Goal: Information Seeking & Learning: Learn about a topic

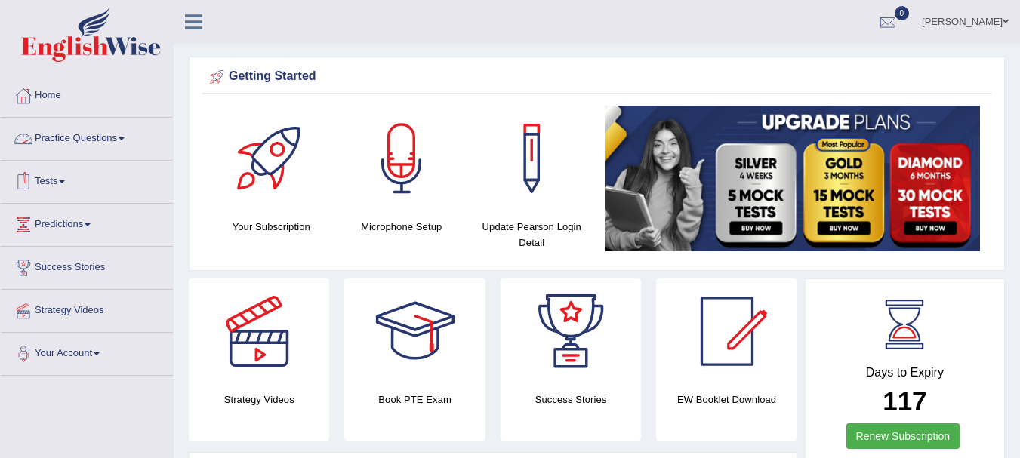
click at [79, 137] on link "Practice Questions" at bounding box center [87, 137] width 172 height 38
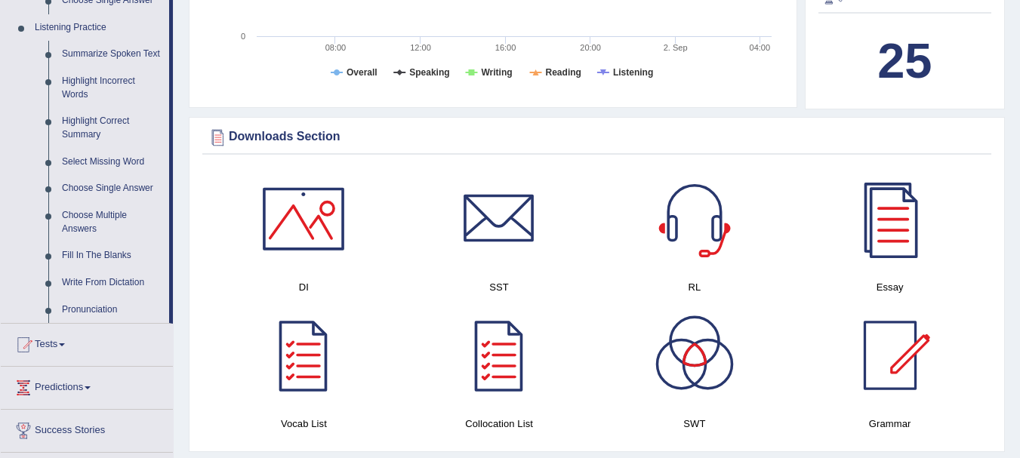
drag, startPoint x: 1031, startPoint y: 85, endPoint x: 1016, endPoint y: 193, distance: 109.8
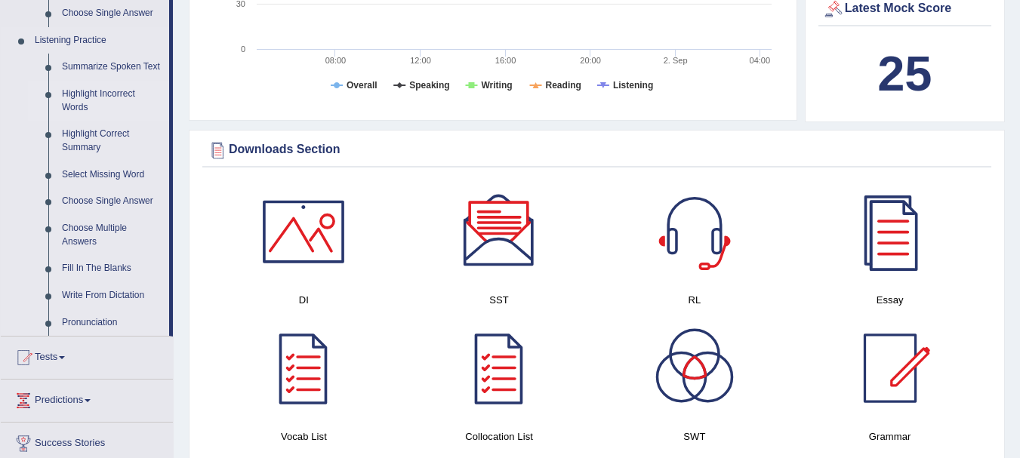
click at [102, 88] on link "Highlight Incorrect Words" at bounding box center [112, 101] width 114 height 40
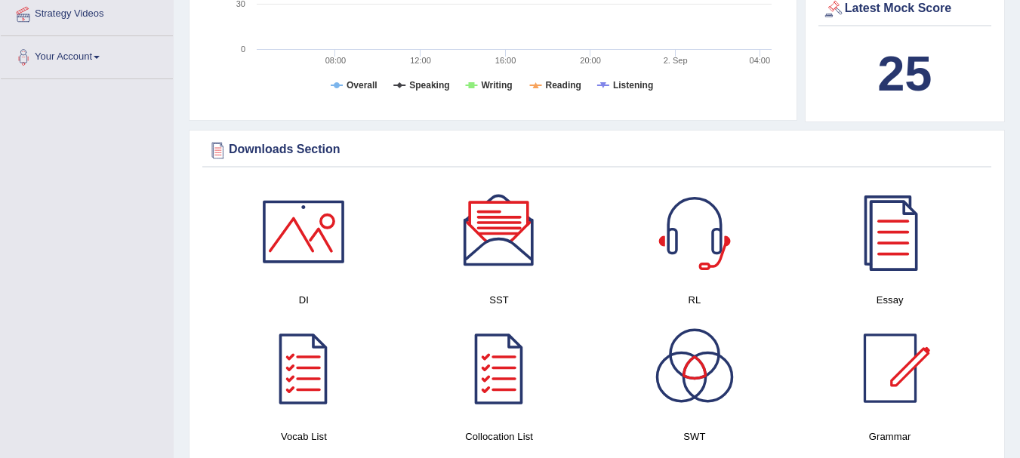
scroll to position [350, 0]
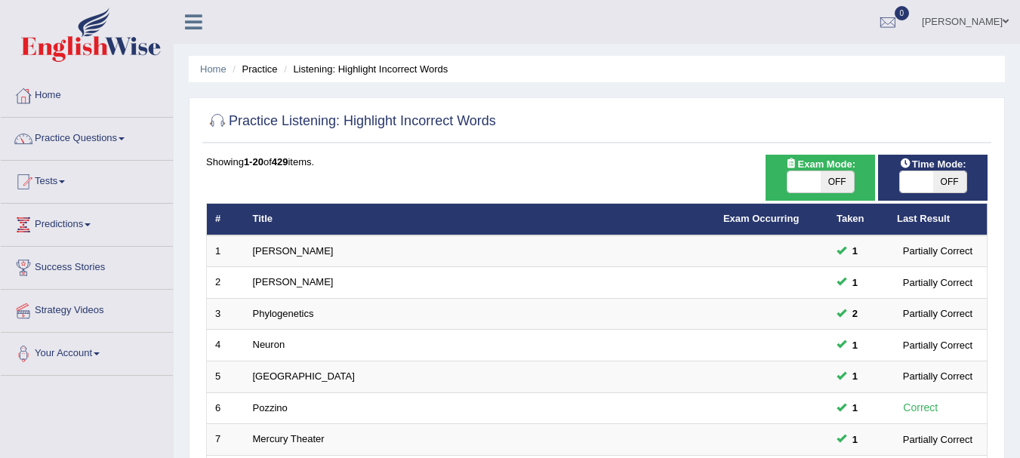
click at [806, 174] on span at bounding box center [804, 181] width 33 height 21
checkbox input "true"
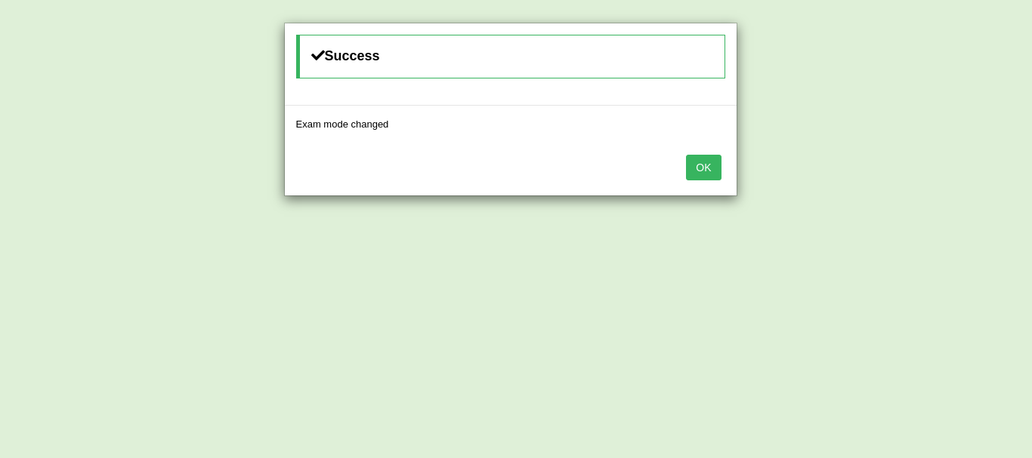
click at [698, 160] on button "OK" at bounding box center [703, 168] width 35 height 26
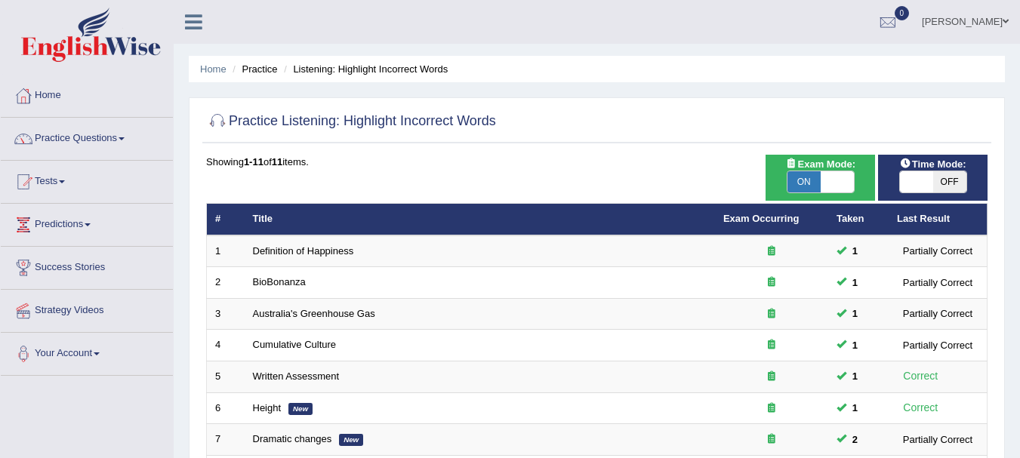
click at [918, 184] on span at bounding box center [916, 181] width 33 height 21
checkbox input "true"
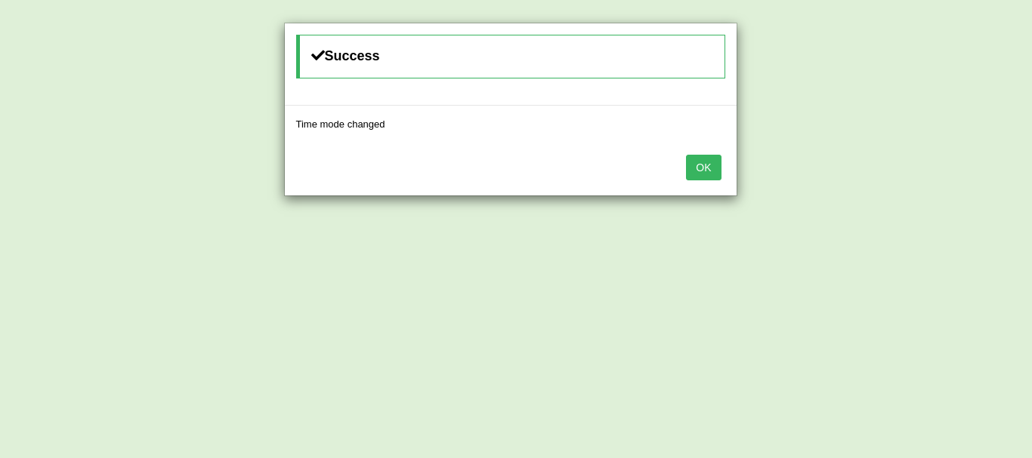
click at [712, 159] on button "OK" at bounding box center [703, 168] width 35 height 26
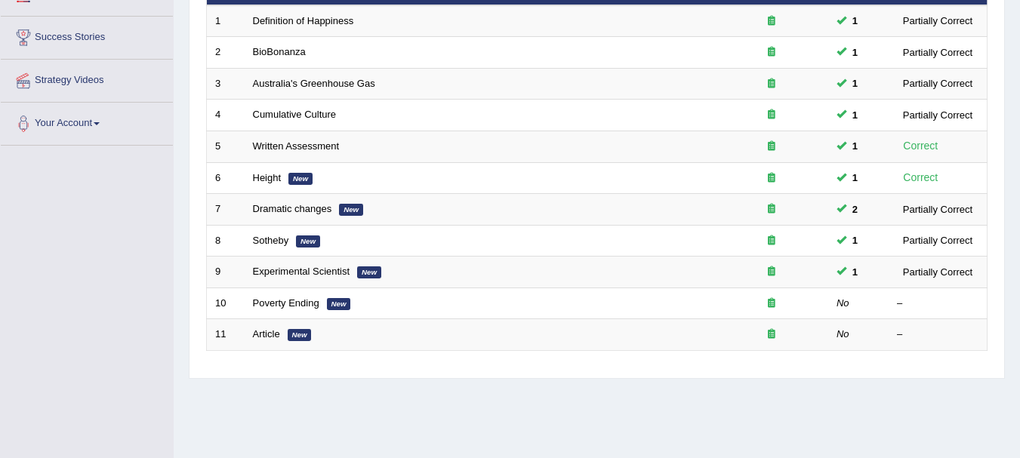
scroll to position [225, 0]
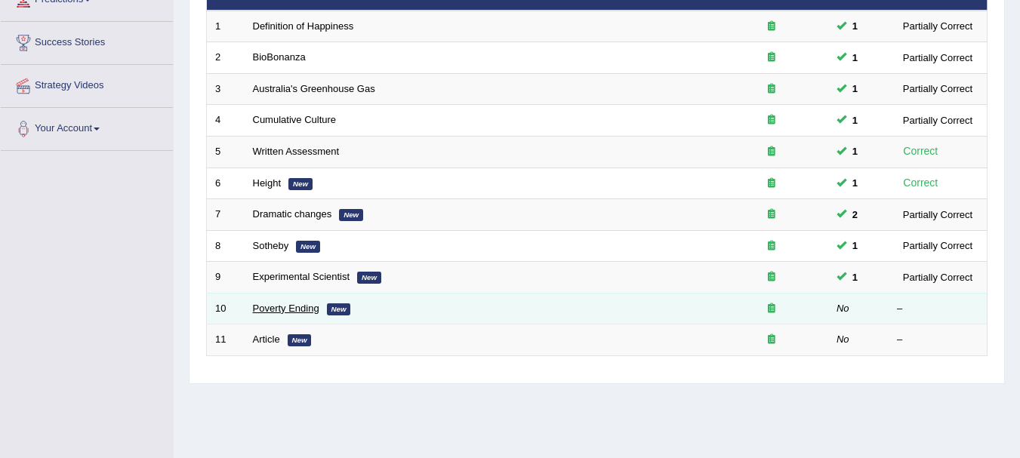
click at [287, 307] on link "Poverty Ending" at bounding box center [286, 308] width 66 height 11
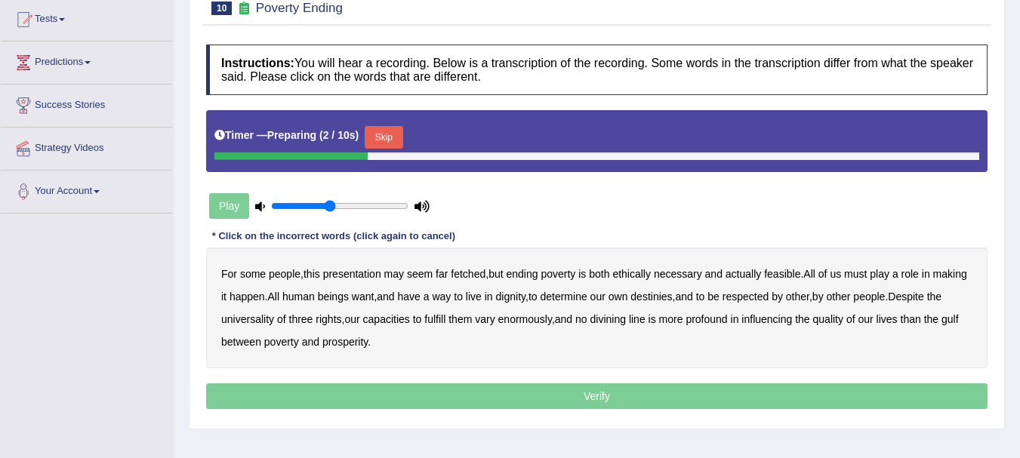
scroll to position [167, 0]
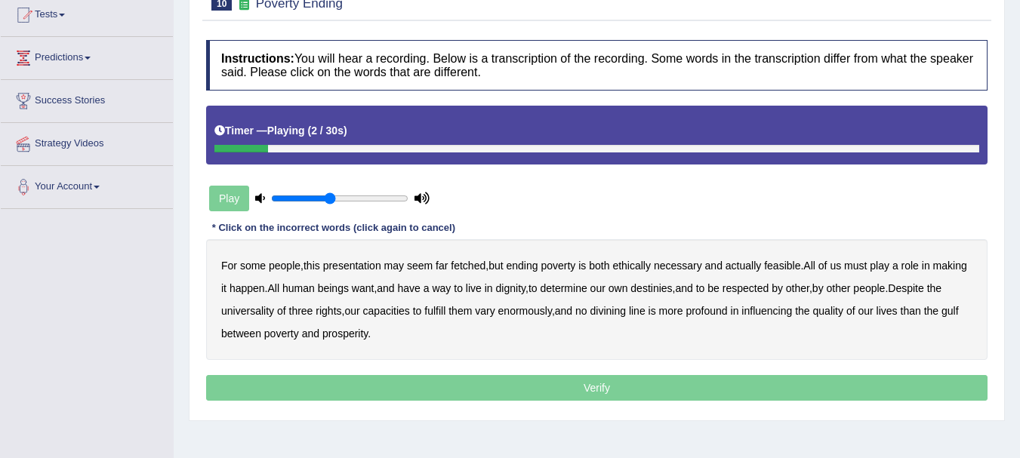
click at [373, 267] on b "presentation" at bounding box center [352, 266] width 58 height 12
click at [646, 268] on b "ethically" at bounding box center [632, 266] width 39 height 12
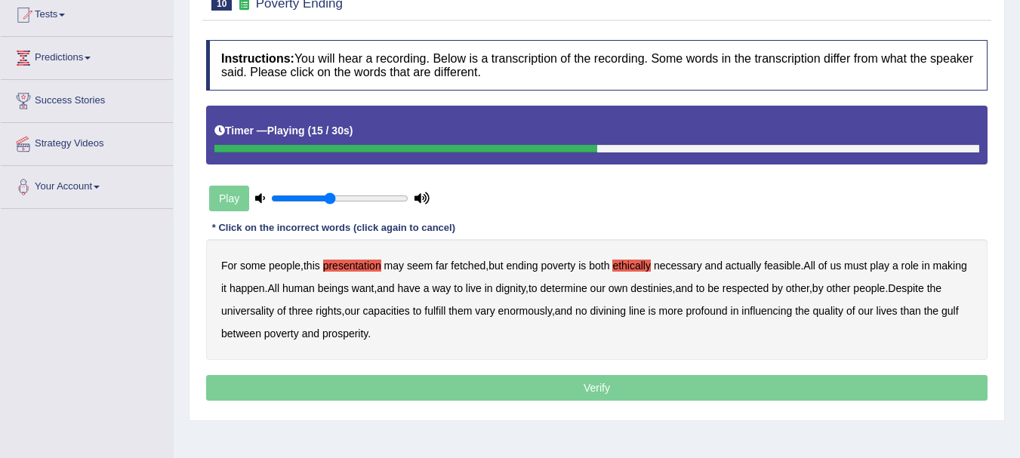
click at [451, 286] on b "way" at bounding box center [441, 288] width 19 height 12
click at [274, 313] on b "universality" at bounding box center [247, 311] width 53 height 12
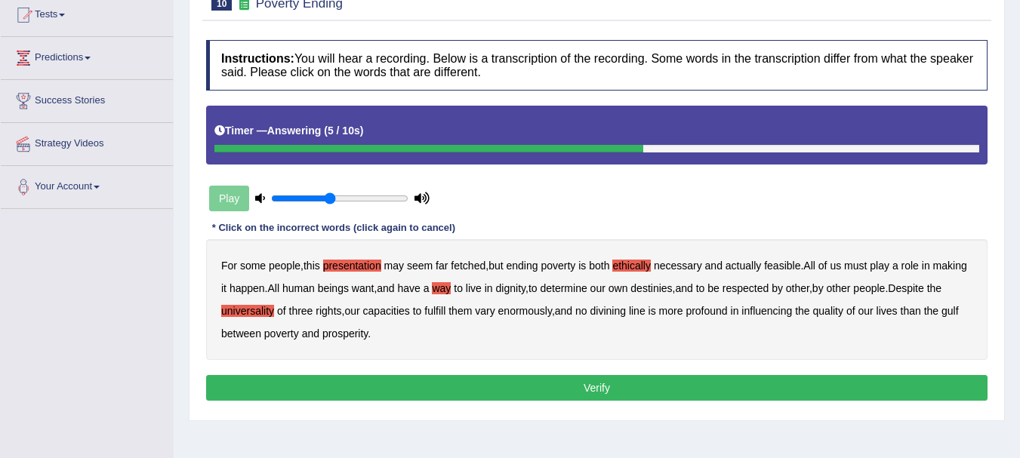
click at [571, 390] on button "Verify" at bounding box center [597, 388] width 782 height 26
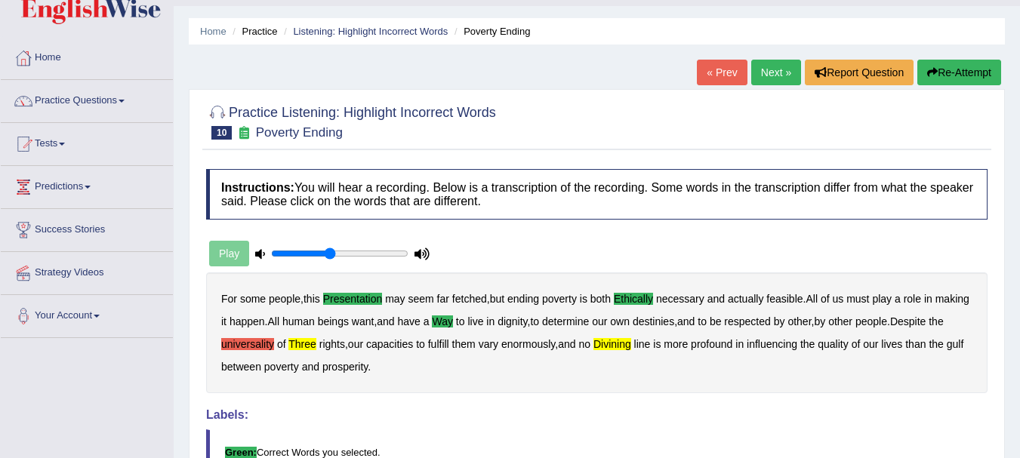
scroll to position [33, 0]
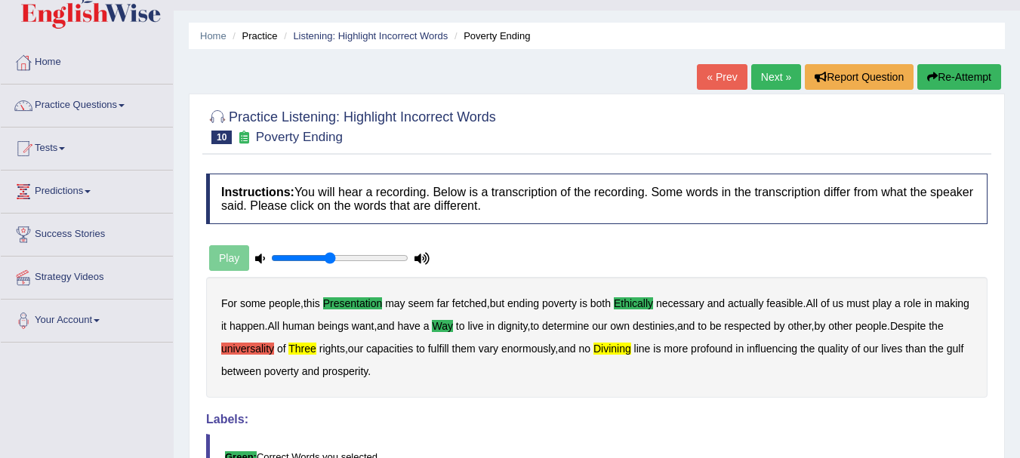
click at [765, 78] on link "Next »" at bounding box center [777, 77] width 50 height 26
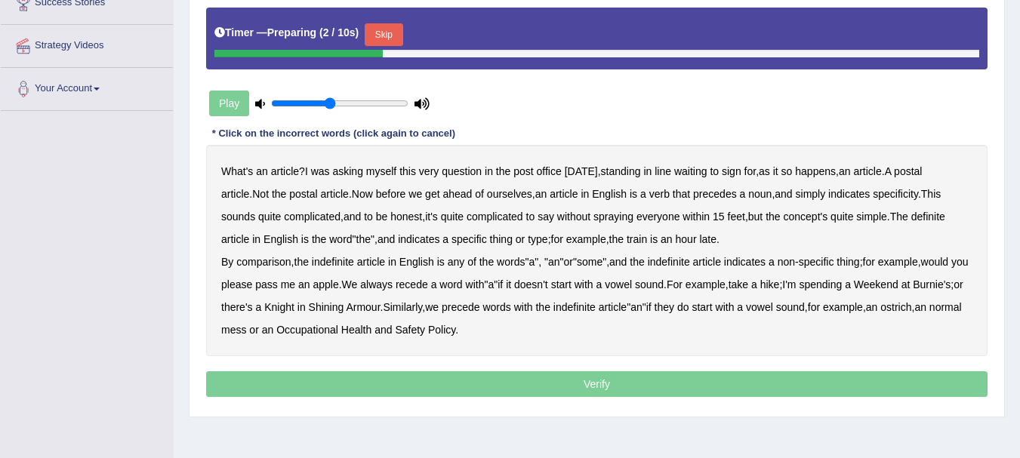
scroll to position [280, 0]
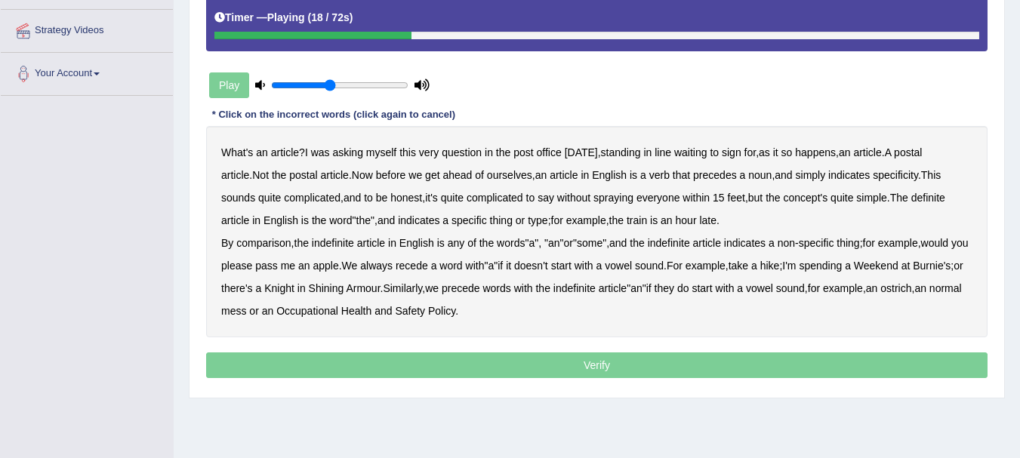
click at [670, 175] on b "verb" at bounding box center [660, 175] width 20 height 12
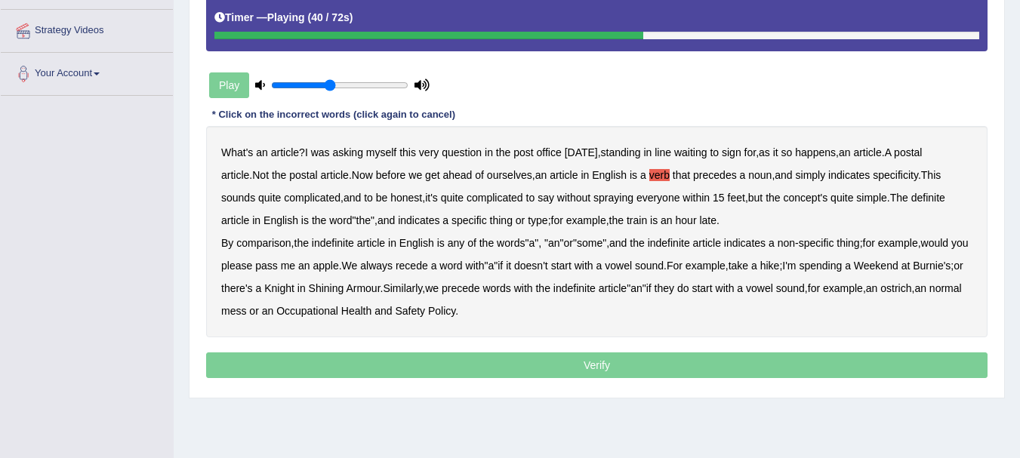
click at [275, 240] on b "comparison" at bounding box center [263, 243] width 54 height 12
click at [428, 265] on b "recede" at bounding box center [412, 266] width 32 height 12
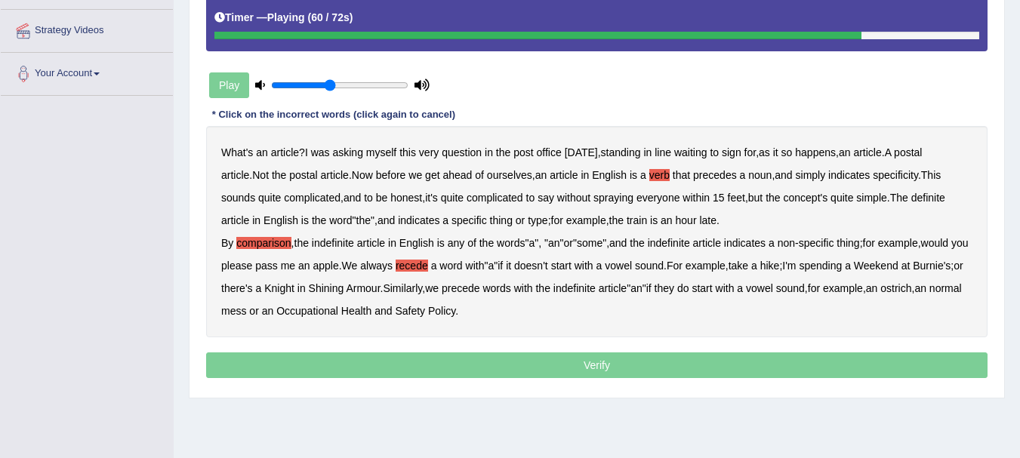
click at [295, 291] on b "Knight" at bounding box center [279, 288] width 30 height 12
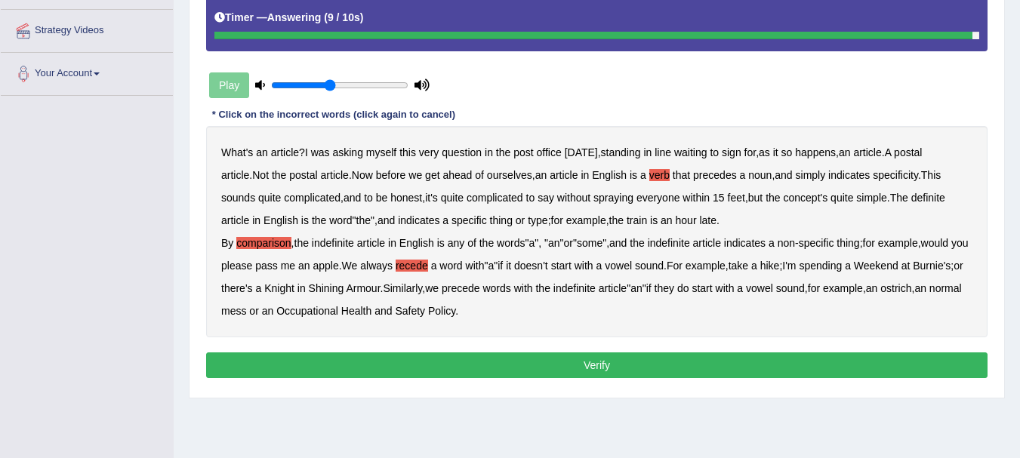
click at [584, 365] on div "Instructions: You will hear a recording. Below is a transcription of the record…" at bounding box center [596, 154] width 789 height 471
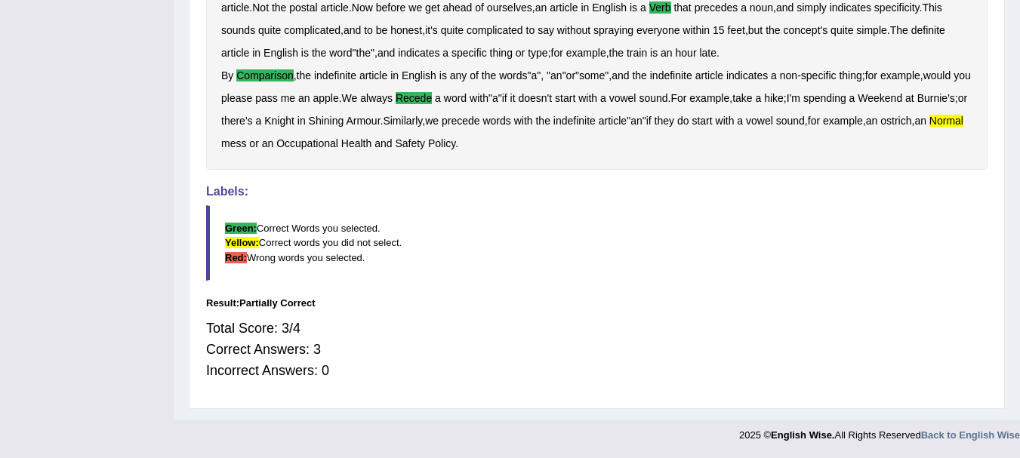
scroll to position [0, 0]
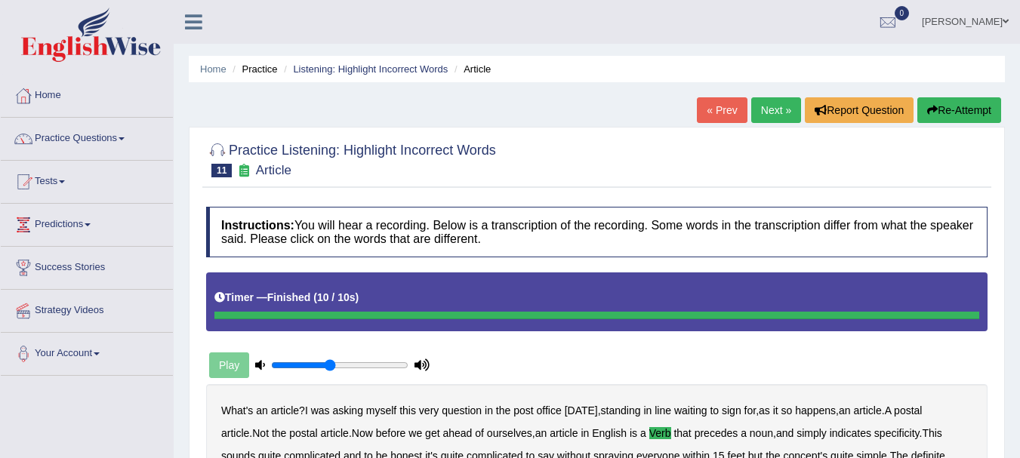
click at [767, 113] on link "Next »" at bounding box center [777, 110] width 50 height 26
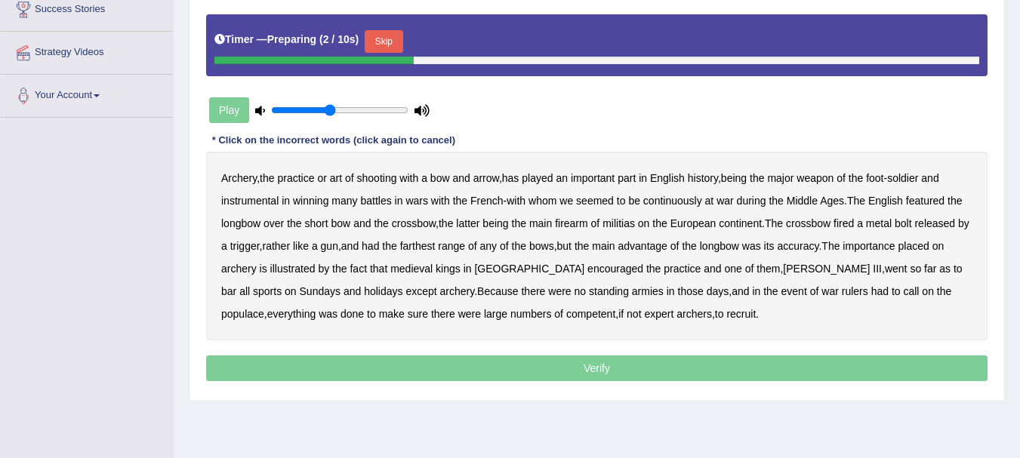
scroll to position [261, 0]
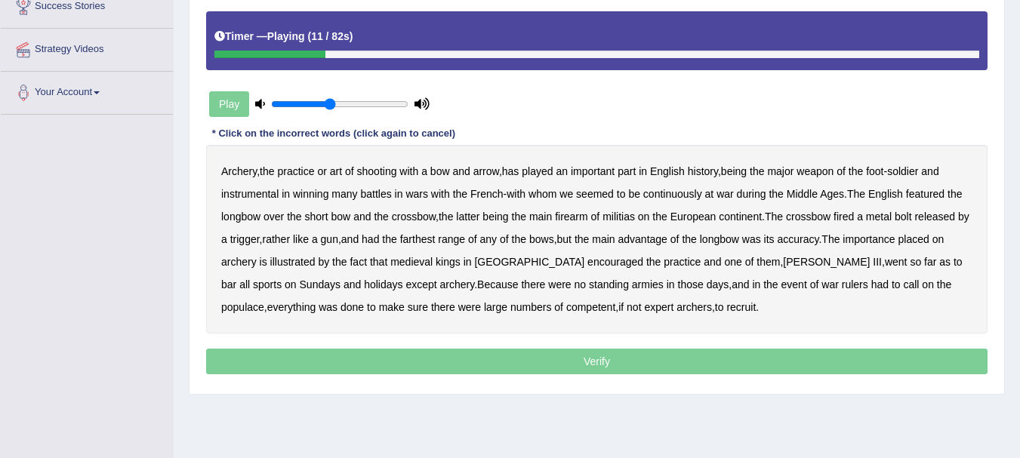
click at [791, 171] on b "major" at bounding box center [780, 171] width 26 height 12
click at [937, 193] on b "featured" at bounding box center [925, 194] width 39 height 12
click at [632, 218] on b "militias" at bounding box center [619, 217] width 32 height 12
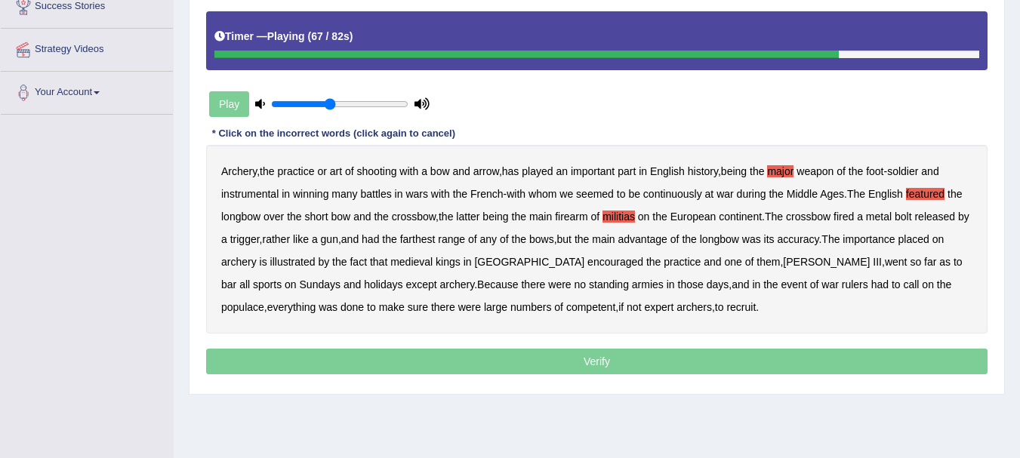
click at [632, 286] on b "armies" at bounding box center [648, 285] width 32 height 12
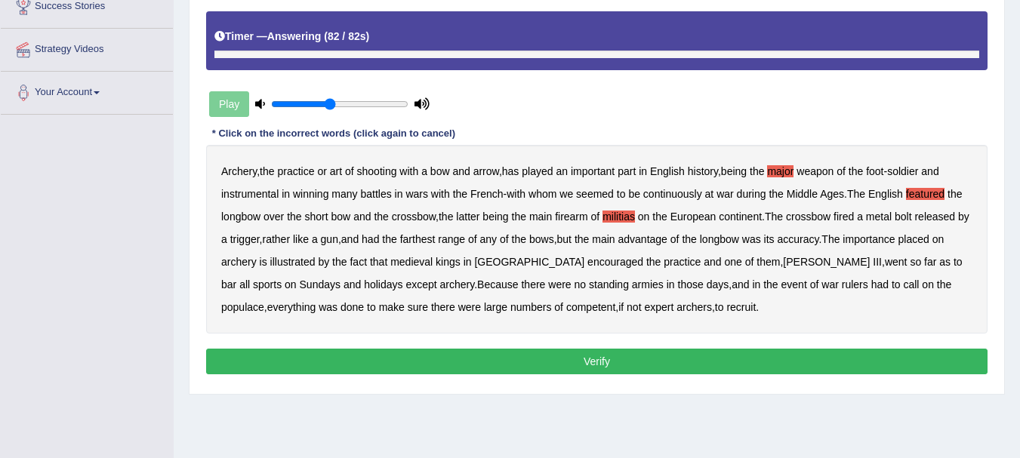
click at [594, 365] on button "Verify" at bounding box center [597, 362] width 782 height 26
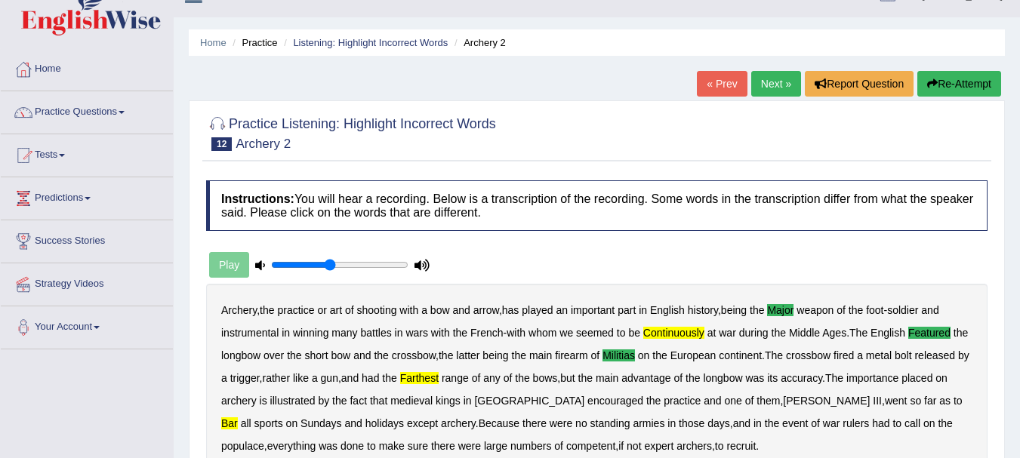
scroll to position [18, 0]
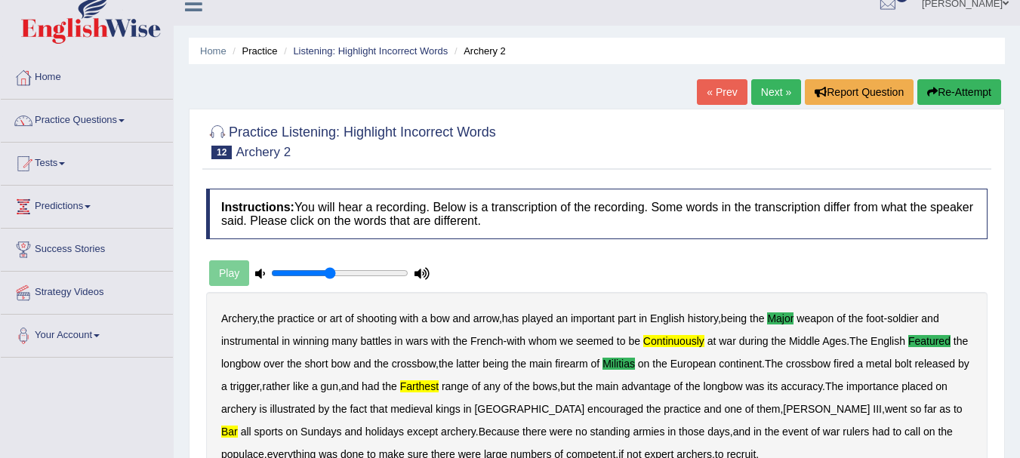
click at [762, 88] on link "Next »" at bounding box center [777, 92] width 50 height 26
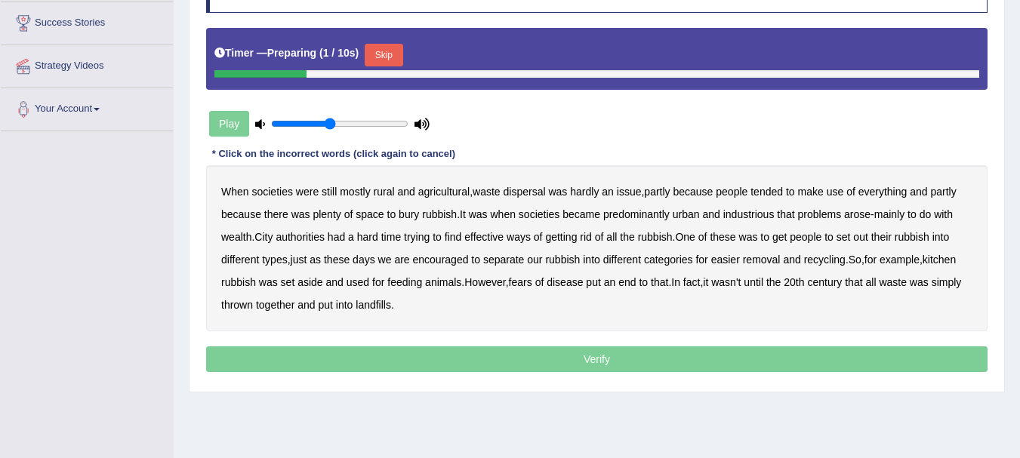
scroll to position [301, 0]
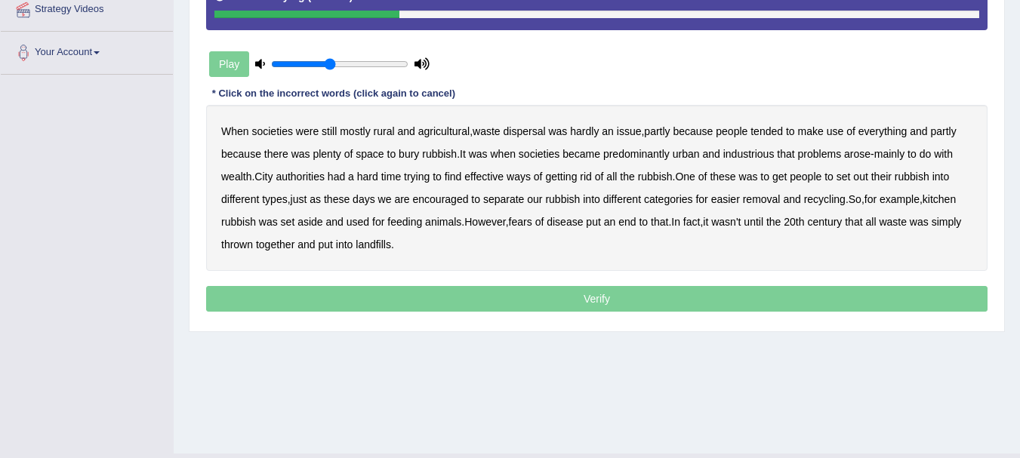
click at [415, 154] on b "bury" at bounding box center [409, 154] width 20 height 12
click at [246, 181] on b "wealth" at bounding box center [236, 177] width 30 height 12
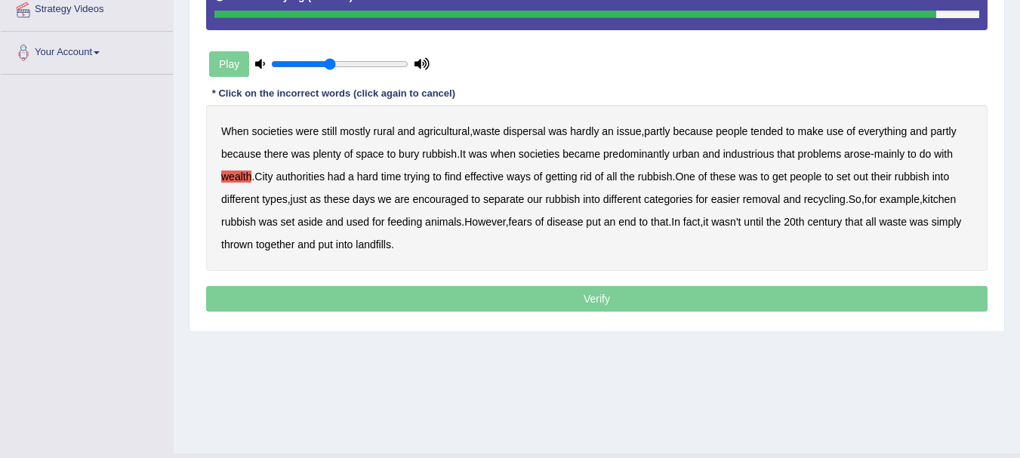
click at [332, 250] on b "put" at bounding box center [325, 245] width 14 height 12
click at [573, 303] on p "Verify" at bounding box center [597, 299] width 782 height 26
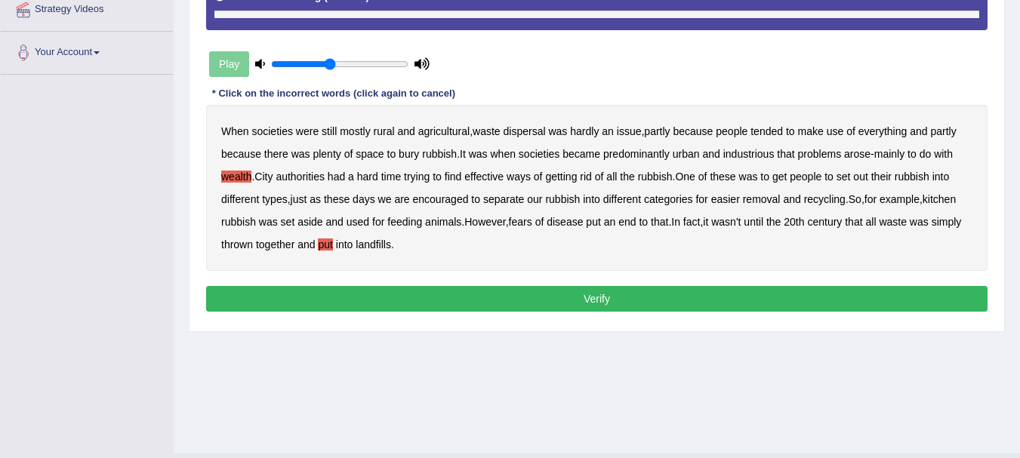
click at [573, 303] on p "Verify" at bounding box center [597, 299] width 782 height 26
click at [573, 303] on button "Verify" at bounding box center [597, 299] width 782 height 26
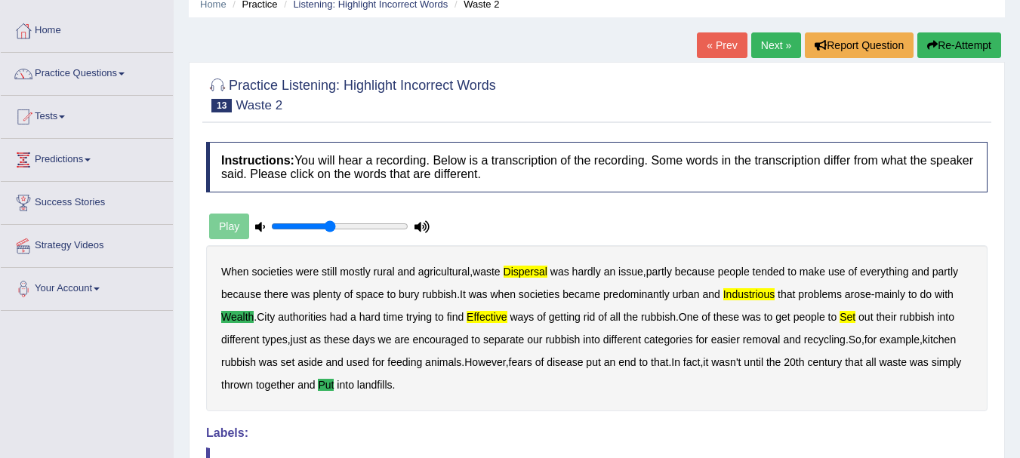
scroll to position [66, 0]
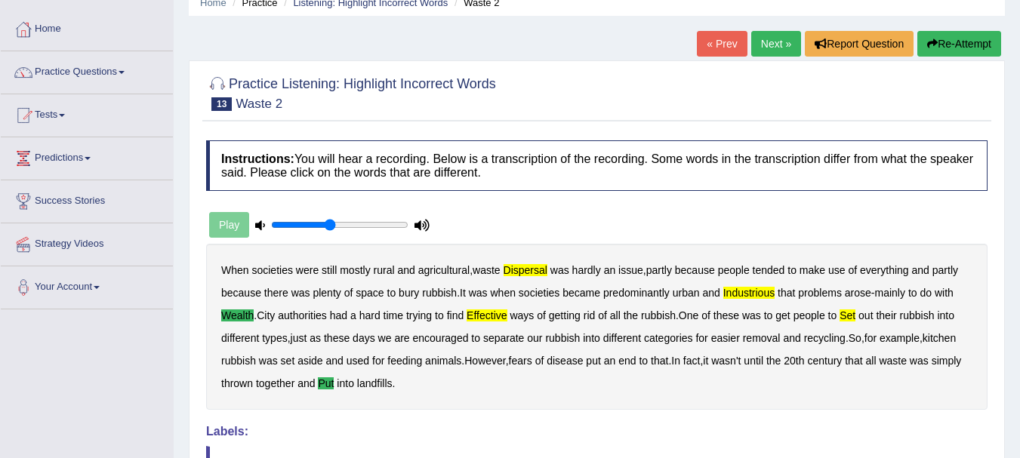
click at [763, 51] on link "Next »" at bounding box center [777, 44] width 50 height 26
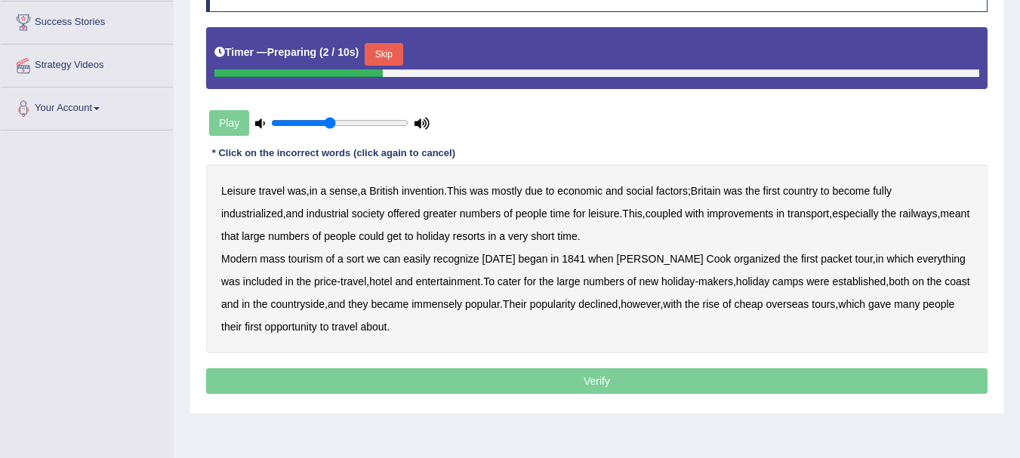
scroll to position [278, 0]
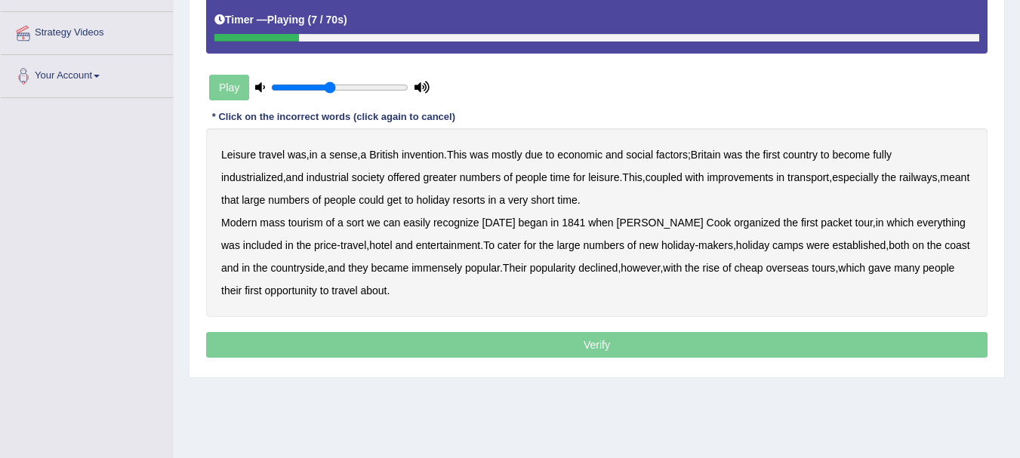
click at [522, 154] on b "mostly" at bounding box center [507, 155] width 30 height 12
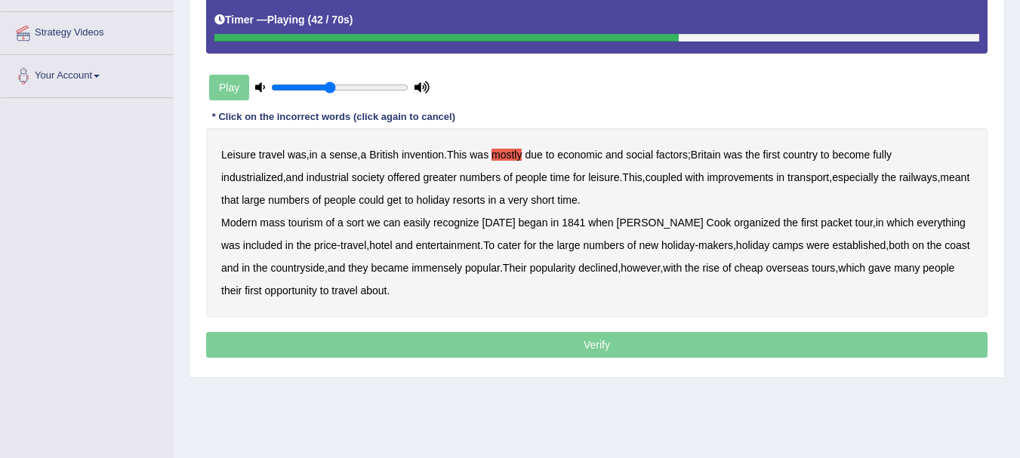
click at [821, 227] on b "packet" at bounding box center [836, 223] width 31 height 12
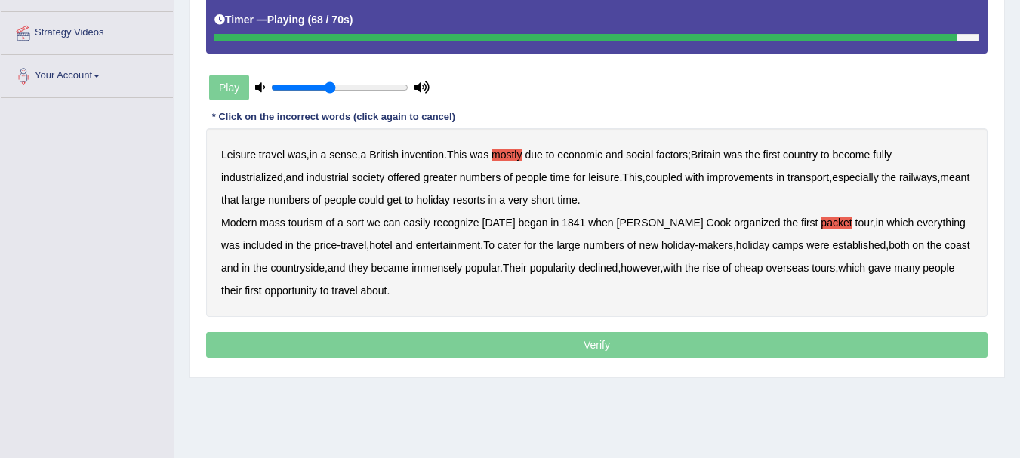
click at [372, 281] on div "Leisure travel was , in a sense , a British invention . This was mostly due to …" at bounding box center [597, 222] width 782 height 189
click at [381, 291] on b "about" at bounding box center [373, 291] width 26 height 12
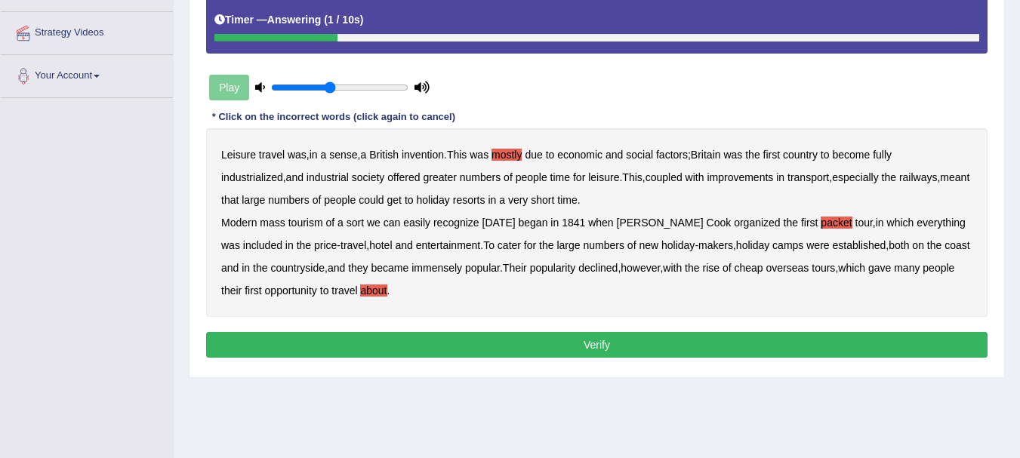
click at [602, 342] on button "Verify" at bounding box center [597, 345] width 782 height 26
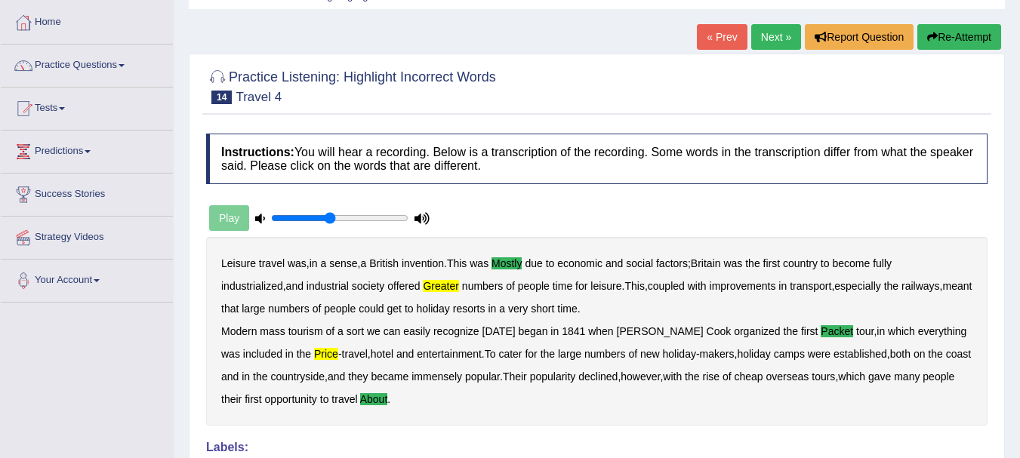
scroll to position [75, 0]
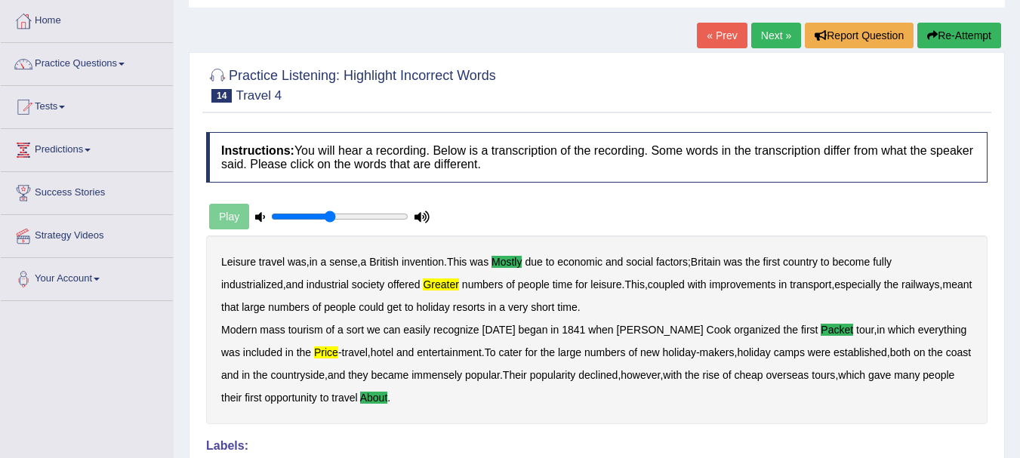
click at [765, 32] on link "Next »" at bounding box center [777, 36] width 50 height 26
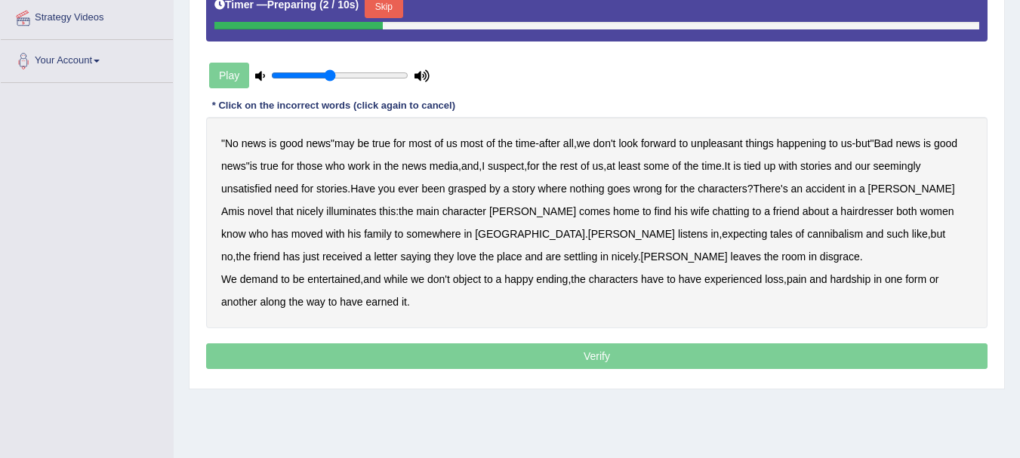
scroll to position [301, 0]
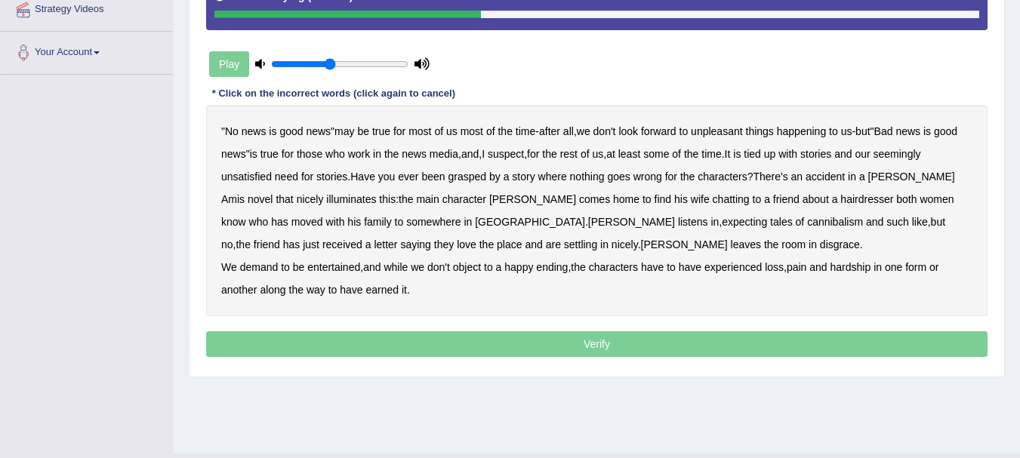
click at [243, 176] on b "unsatisfied" at bounding box center [246, 177] width 51 height 12
click at [326, 199] on b "illuminates" at bounding box center [351, 199] width 50 height 12
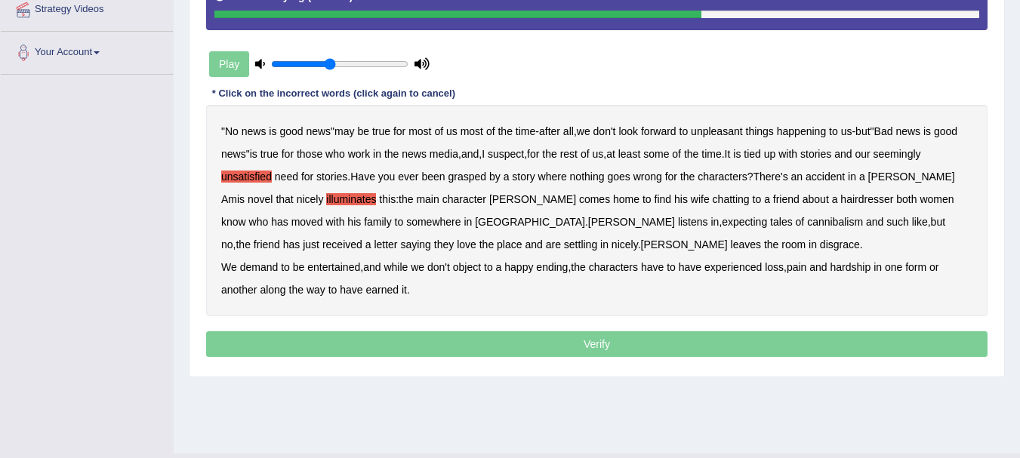
click at [722, 221] on b "expecting" at bounding box center [744, 222] width 45 height 12
click at [820, 246] on b "disgrace" at bounding box center [840, 245] width 40 height 12
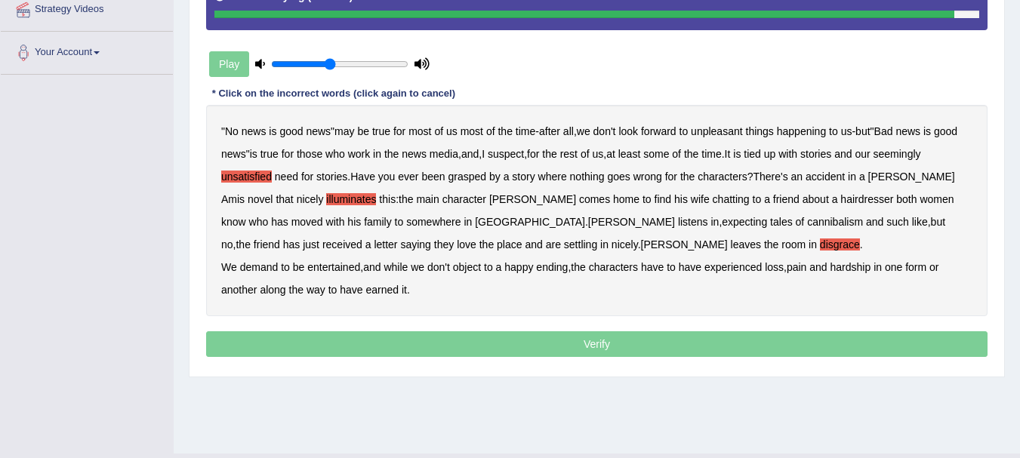
click at [393, 291] on b "earned" at bounding box center [382, 290] width 33 height 12
click at [585, 341] on p "Verify" at bounding box center [597, 345] width 782 height 26
click at [585, 341] on button "Verify" at bounding box center [597, 345] width 782 height 26
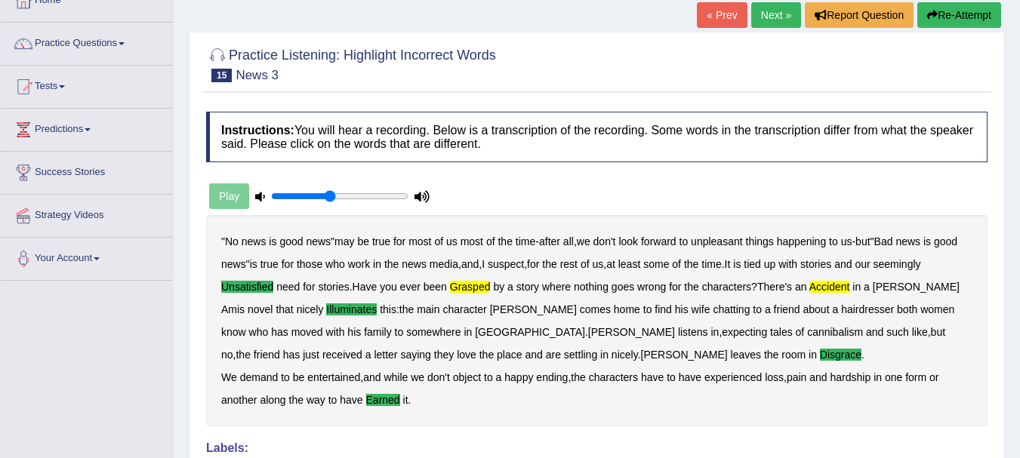
scroll to position [91, 0]
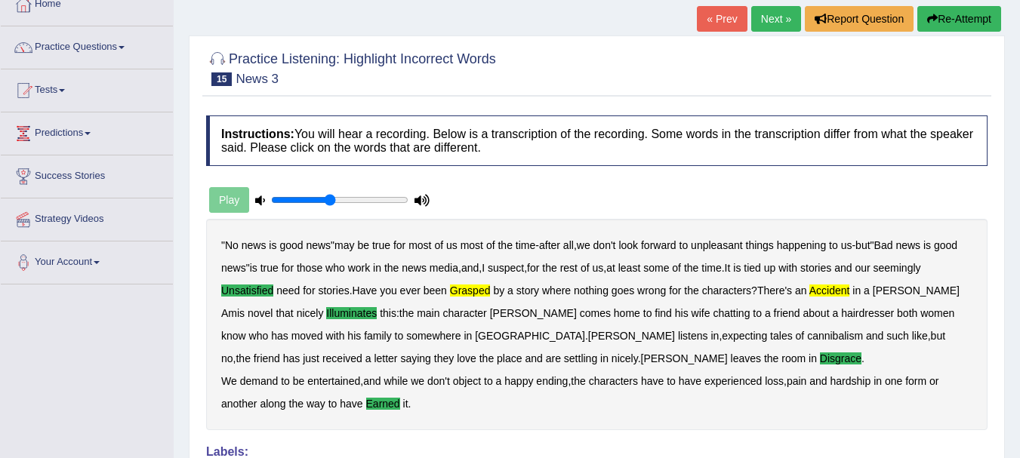
click at [761, 12] on link "Next »" at bounding box center [777, 19] width 50 height 26
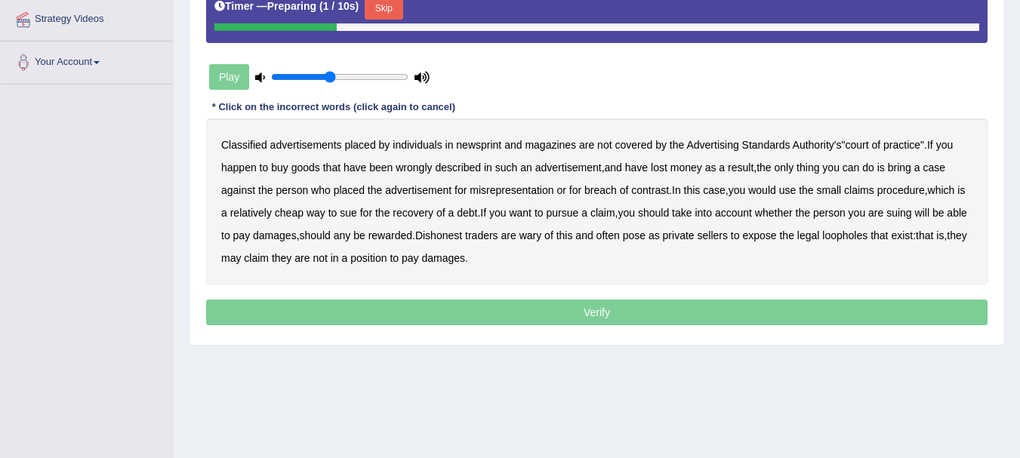
scroll to position [305, 0]
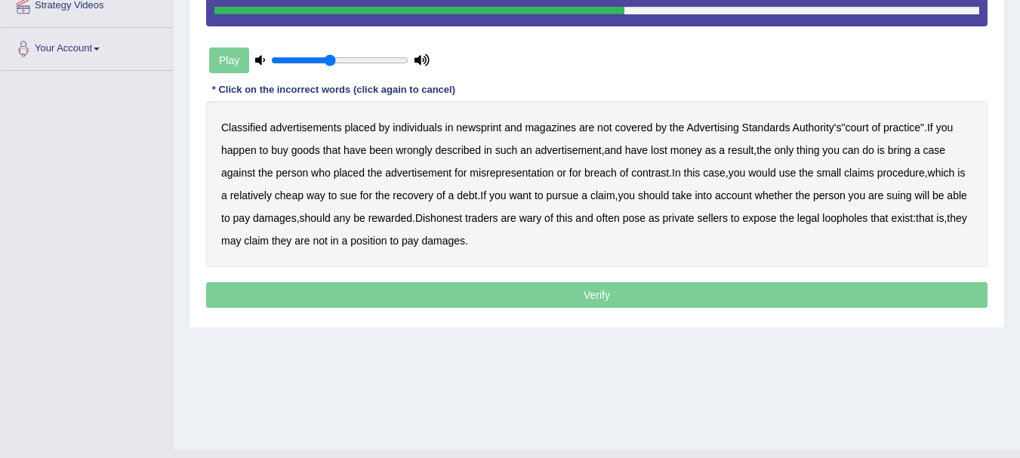
drag, startPoint x: 443, startPoint y: 159, endPoint x: 922, endPoint y: 173, distance: 478.3
click at [922, 173] on div "Classified advertisements placed by individuals in newsprint and magazines are …" at bounding box center [597, 184] width 782 height 166
click at [776, 224] on b "expose" at bounding box center [759, 218] width 34 height 12
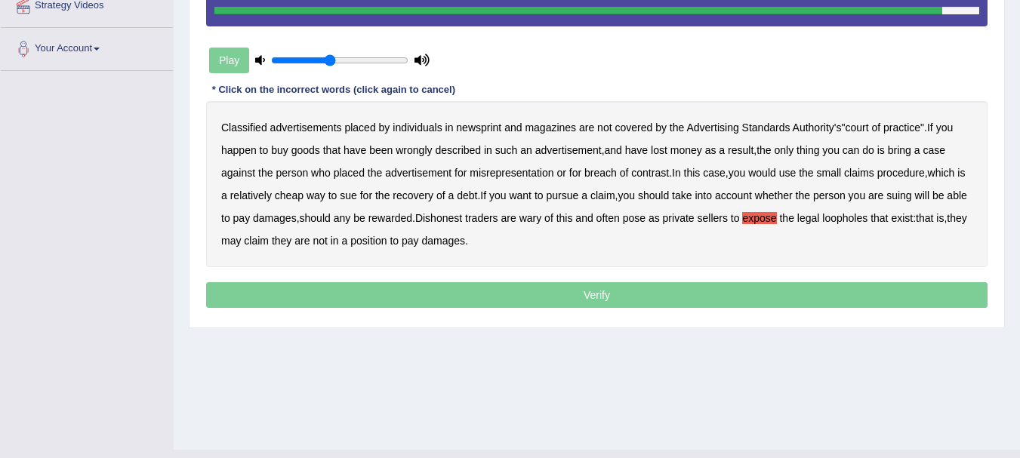
click at [491, 291] on p "Verify" at bounding box center [597, 295] width 782 height 26
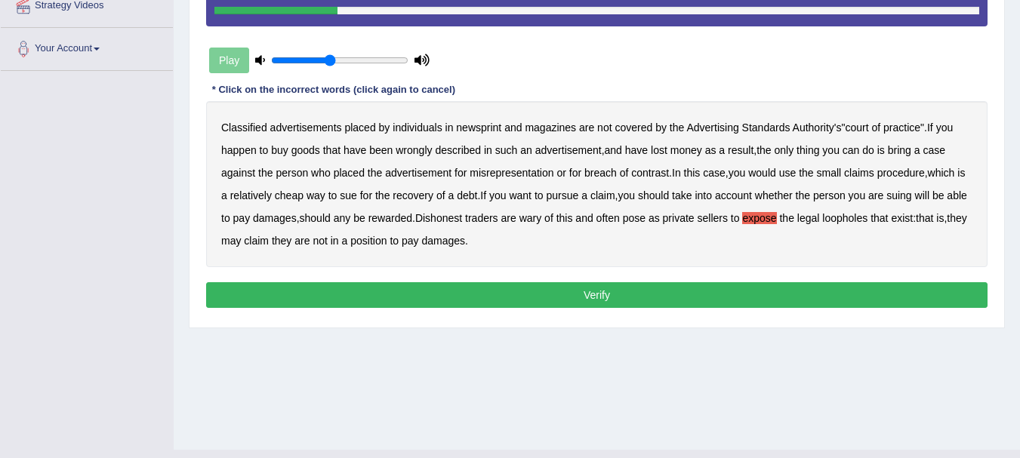
click at [579, 290] on button "Verify" at bounding box center [597, 295] width 782 height 26
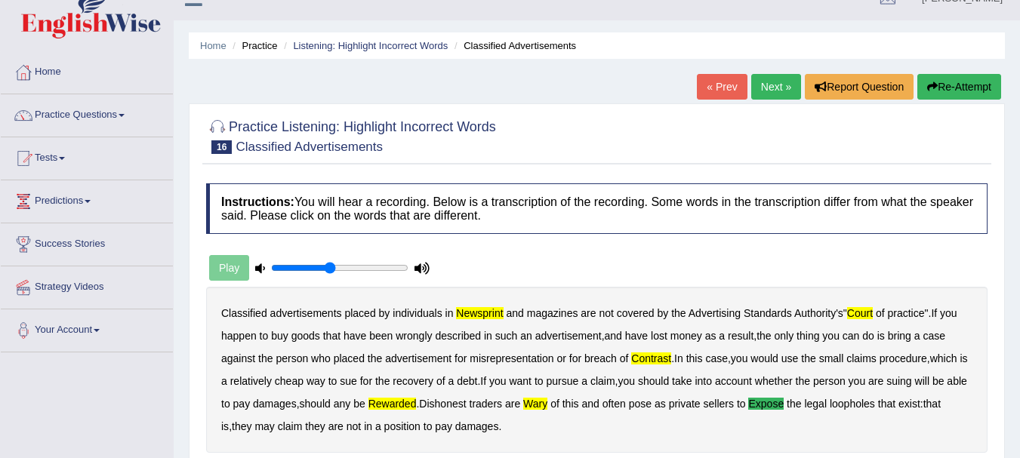
scroll to position [18, 0]
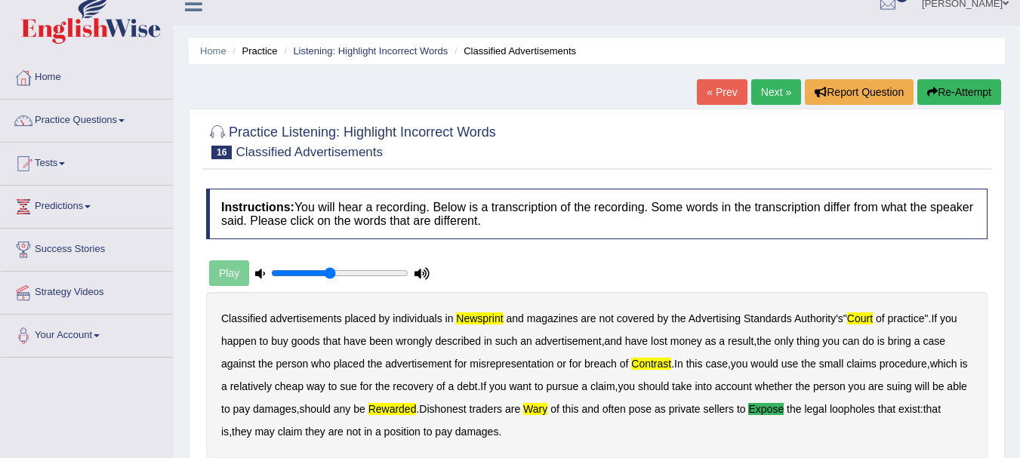
click at [956, 82] on button "Re-Attempt" at bounding box center [960, 92] width 84 height 26
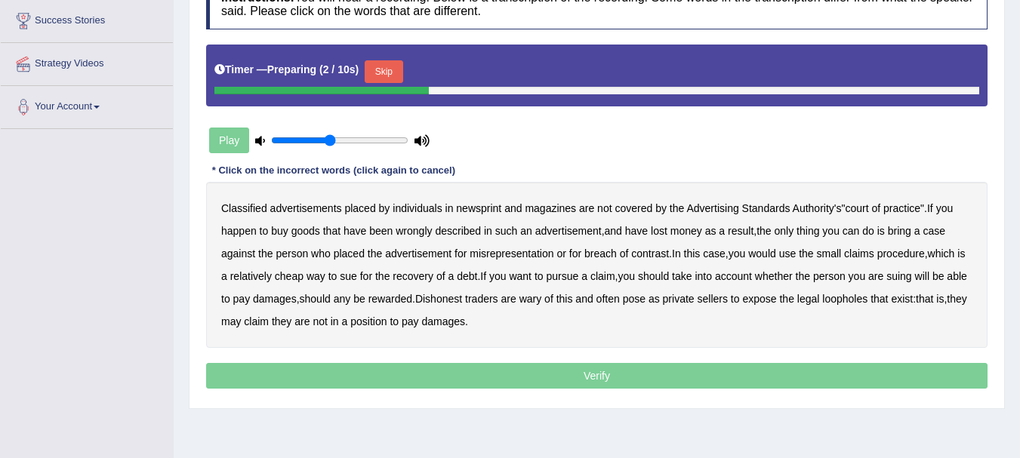
scroll to position [252, 0]
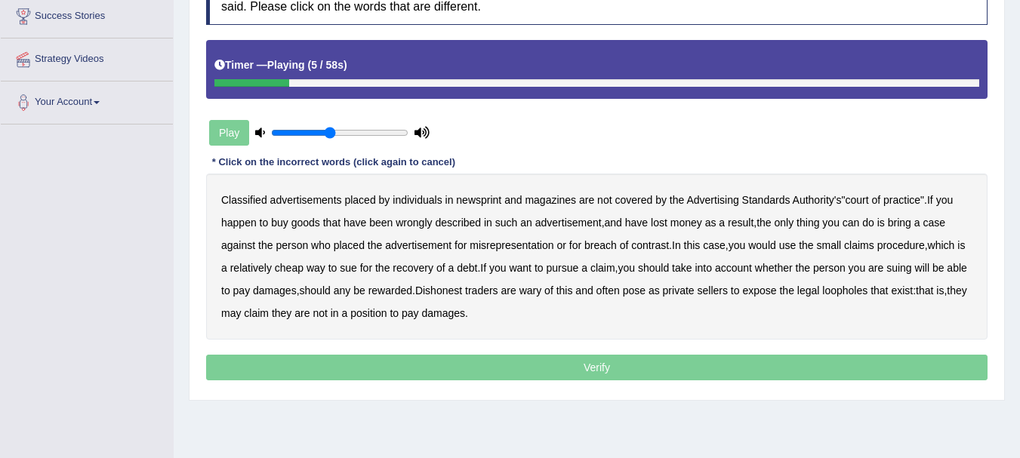
click at [487, 202] on b "newsprint" at bounding box center [478, 200] width 45 height 12
click at [416, 224] on b "wrongly" at bounding box center [414, 223] width 36 height 12
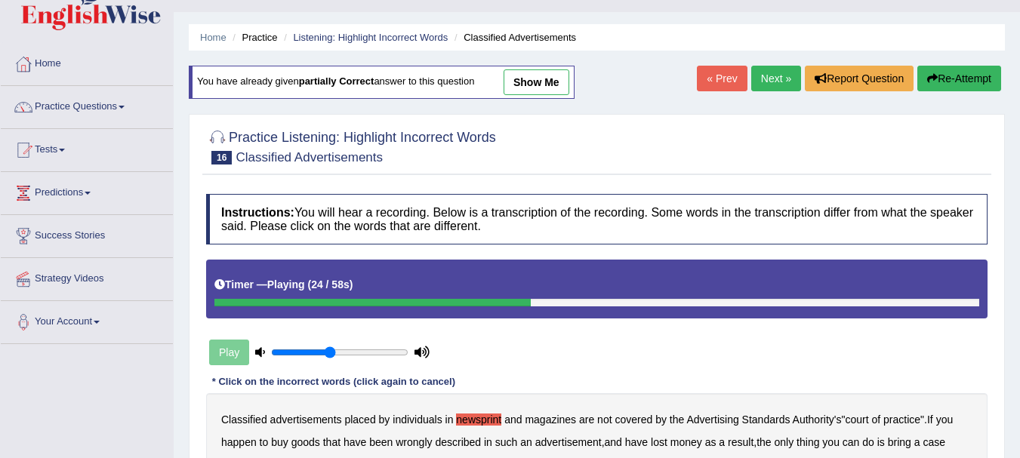
scroll to position [29, 0]
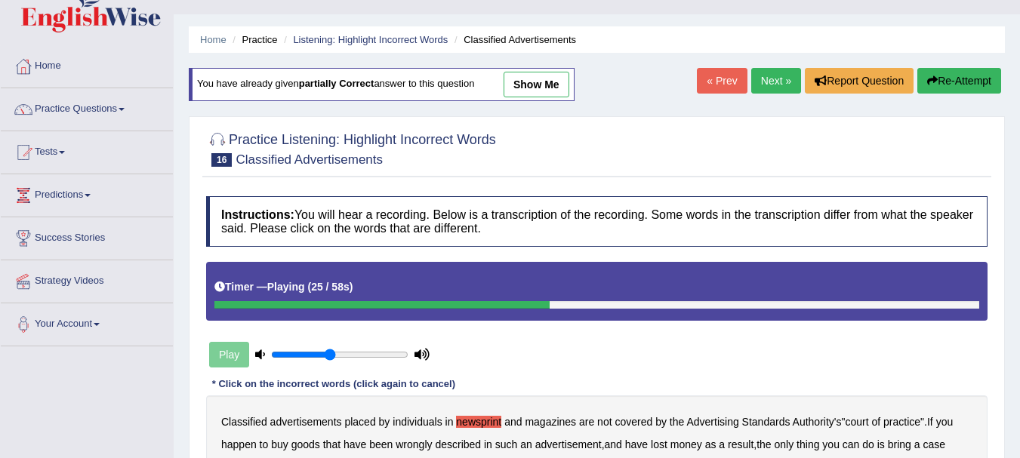
click at [952, 75] on button "Re-Attempt" at bounding box center [960, 81] width 84 height 26
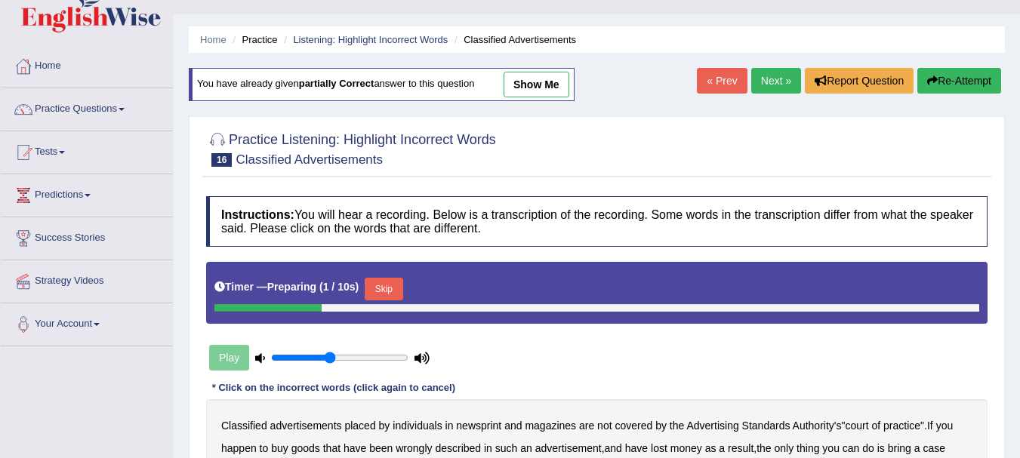
drag, startPoint x: 1008, startPoint y: 137, endPoint x: 1027, endPoint y: 137, distance: 19.7
click at [1020, 137] on html "Toggle navigation Home Practice Questions Speaking Practice Read Aloud Repeat S…" at bounding box center [510, 200] width 1020 height 458
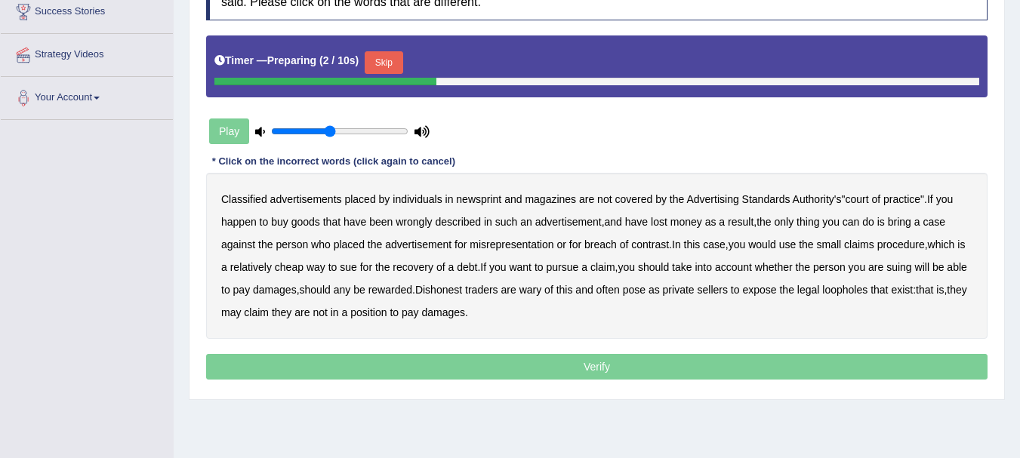
scroll to position [286, 0]
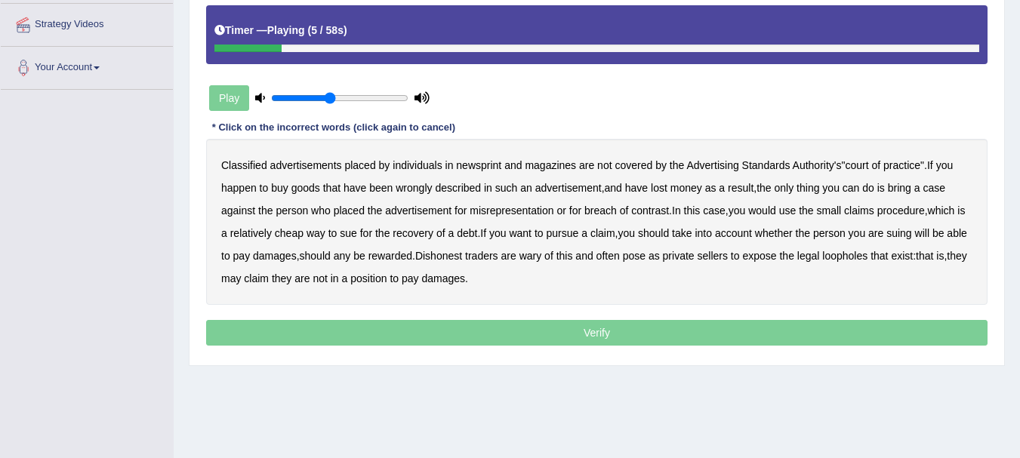
click at [484, 166] on b "newsprint" at bounding box center [478, 165] width 45 height 12
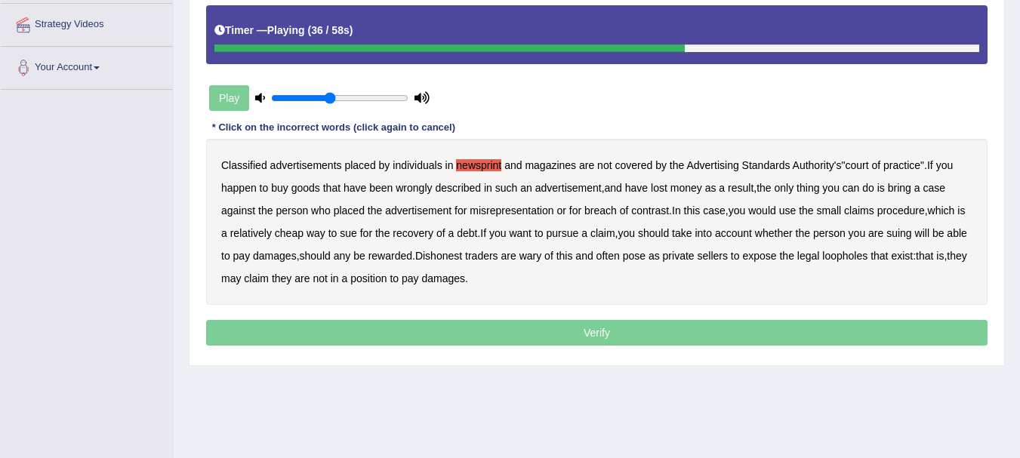
click at [477, 237] on b "debt" at bounding box center [467, 233] width 20 height 12
click at [412, 259] on b "rewarded" at bounding box center [391, 256] width 44 height 12
click at [477, 234] on b "debt" at bounding box center [467, 233] width 20 height 12
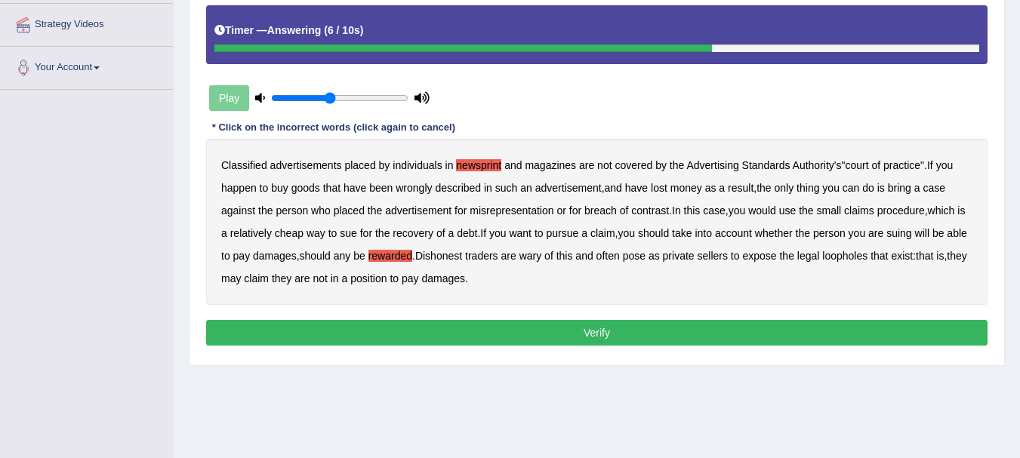
click at [507, 326] on button "Verify" at bounding box center [597, 333] width 782 height 26
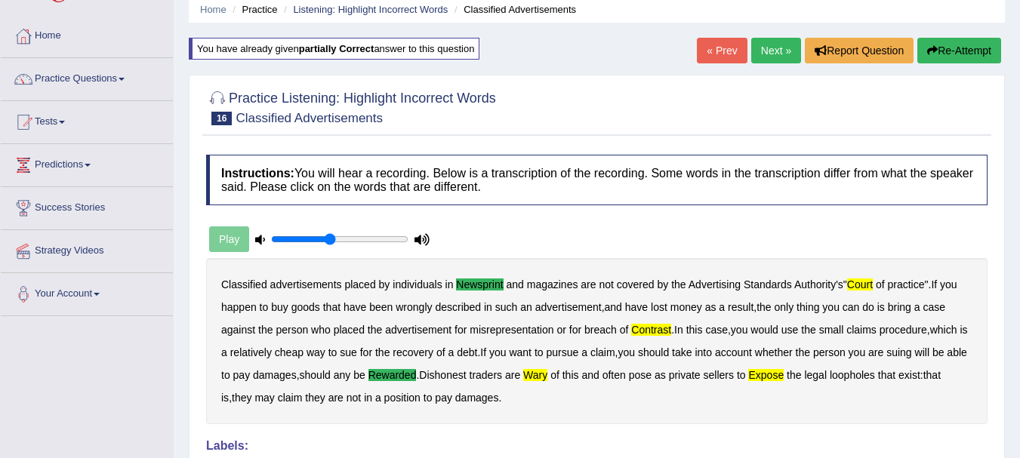
scroll to position [0, 0]
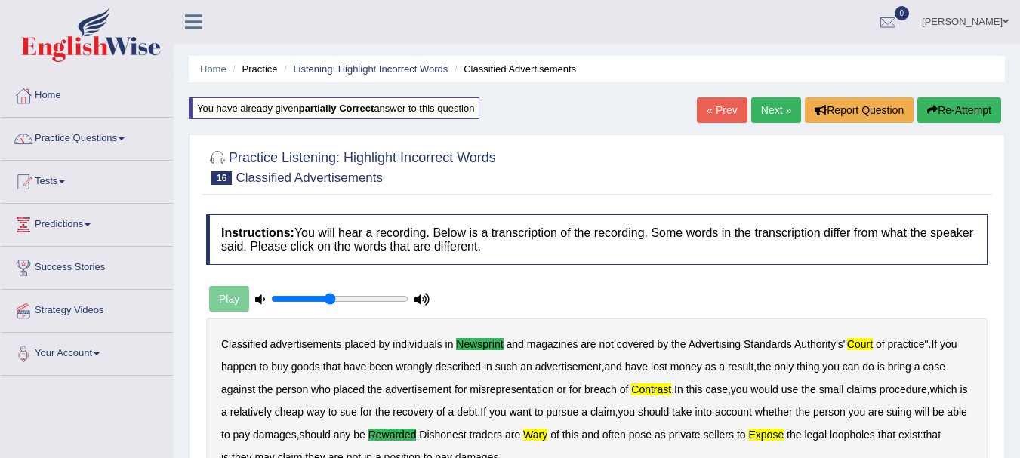
click at [757, 106] on link "Next »" at bounding box center [777, 110] width 50 height 26
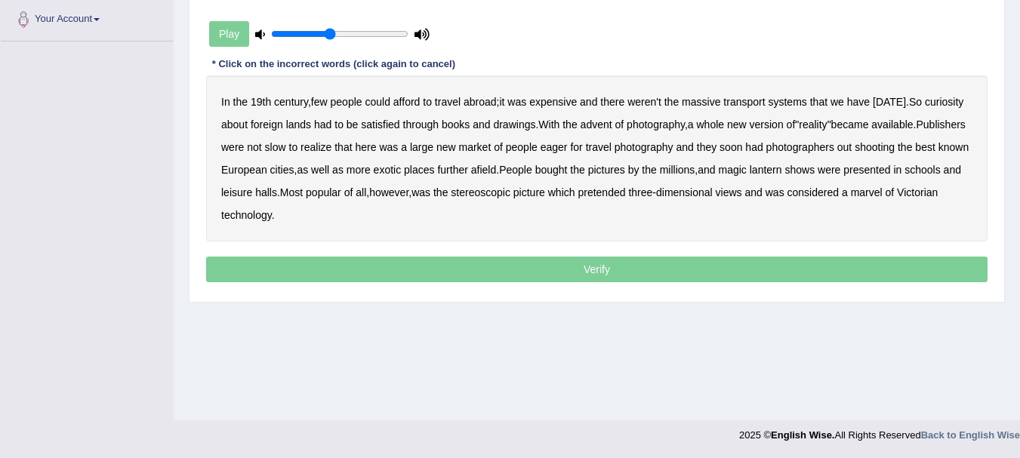
scroll to position [311, 0]
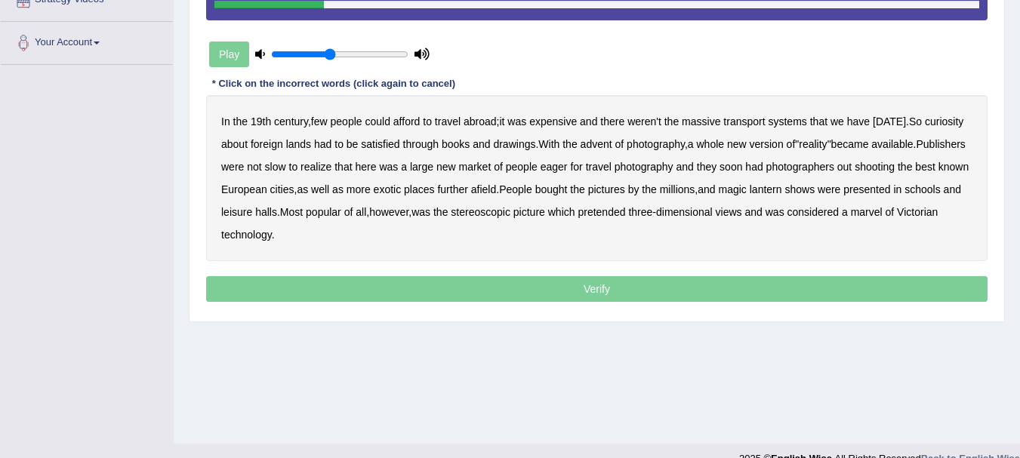
click at [661, 128] on b "weren't" at bounding box center [645, 122] width 34 height 12
click at [661, 128] on div "In the 19th century , few people could afford to travel abroad ; it was expensi…" at bounding box center [597, 178] width 782 height 166
click at [650, 125] on b "weren't" at bounding box center [645, 122] width 34 height 12
click at [776, 144] on b "version" at bounding box center [767, 144] width 34 height 12
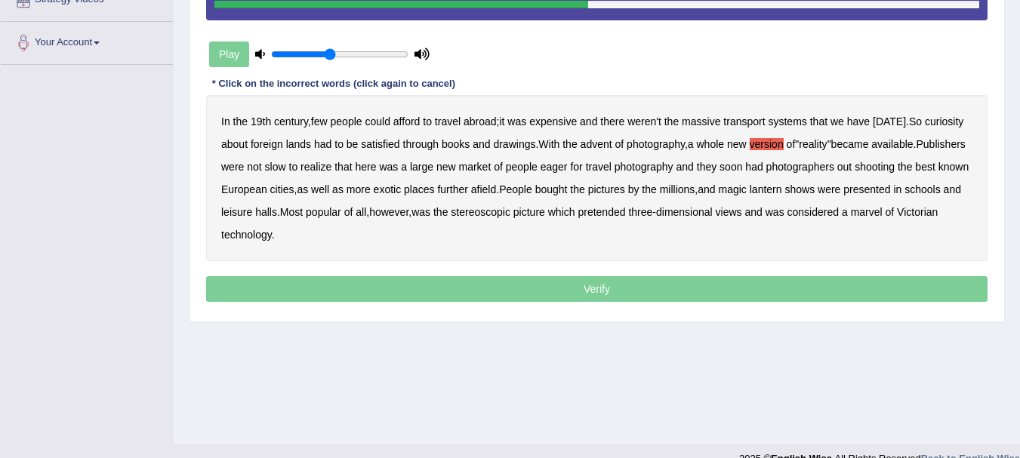
click at [605, 175] on div "In the 19th century , few people could afford to travel abroad ; it was expensi…" at bounding box center [597, 178] width 782 height 166
click at [568, 171] on b "eager" at bounding box center [554, 167] width 27 height 12
click at [496, 188] on b "afield" at bounding box center [483, 190] width 25 height 12
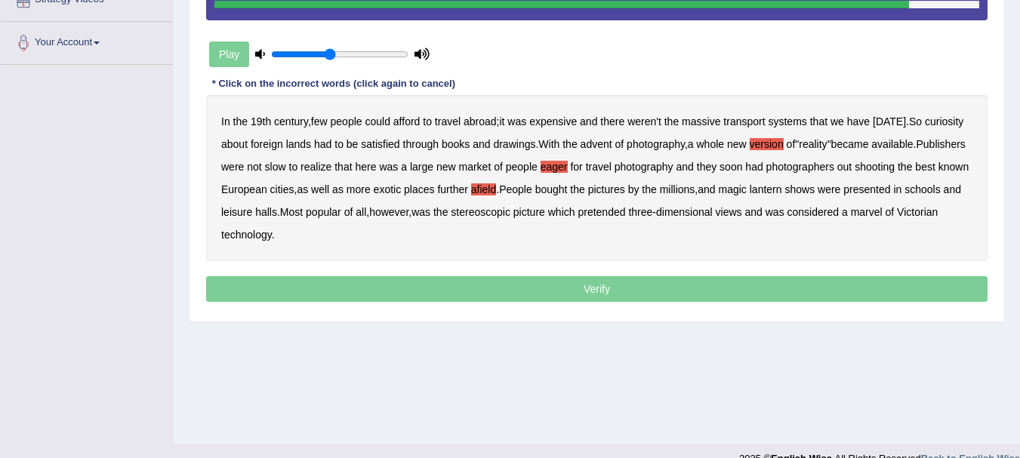
click at [625, 212] on b "pretended" at bounding box center [602, 212] width 48 height 12
click at [526, 301] on p "Verify" at bounding box center [597, 289] width 782 height 26
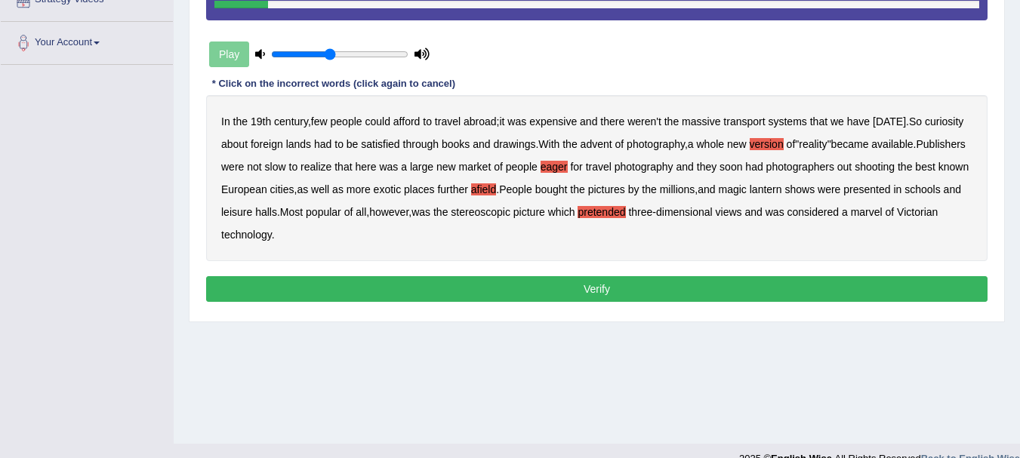
click at [526, 301] on button "Verify" at bounding box center [597, 289] width 782 height 26
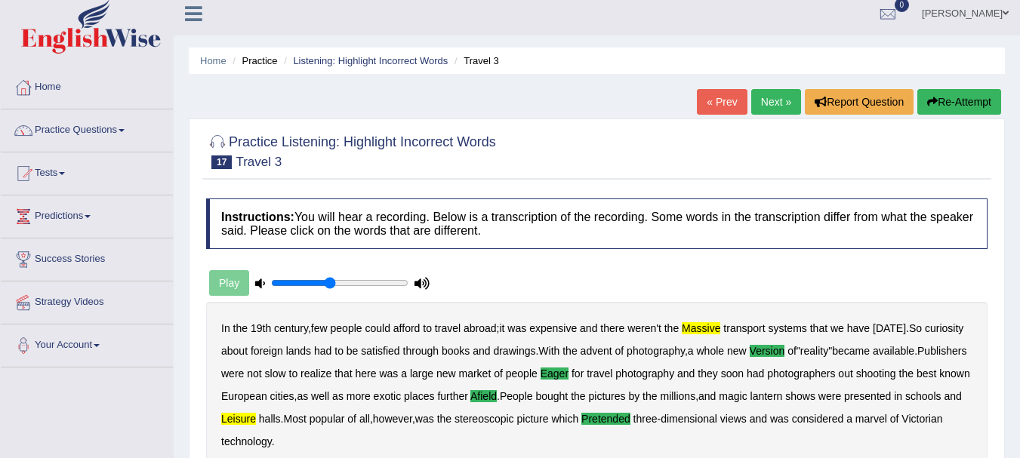
scroll to position [0, 0]
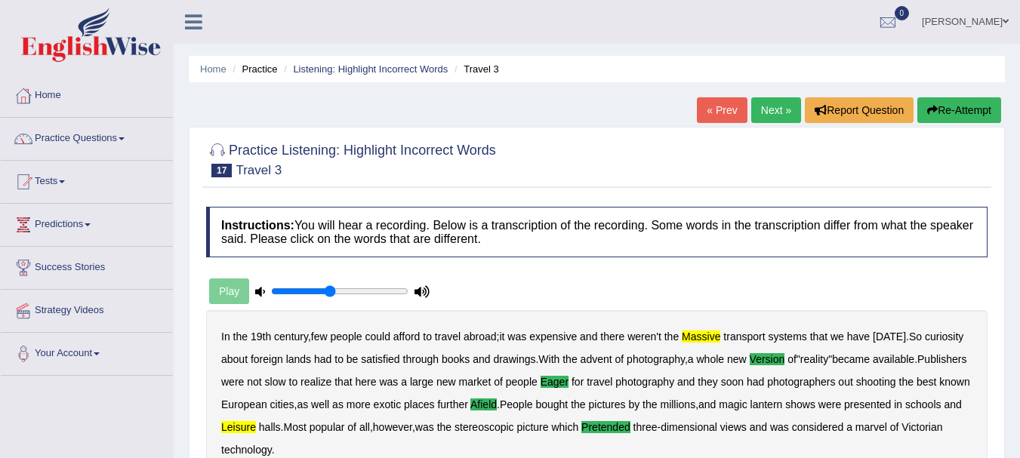
click at [776, 117] on link "Next »" at bounding box center [777, 110] width 50 height 26
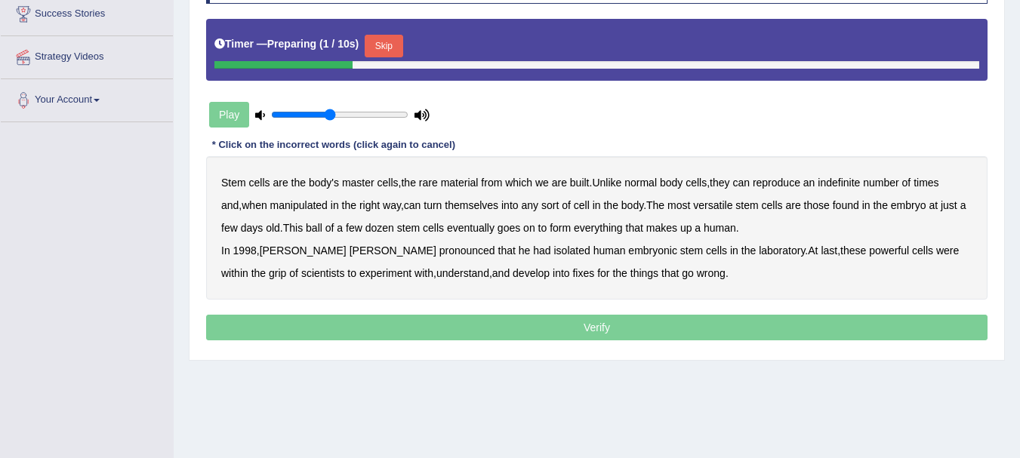
scroll to position [279, 0]
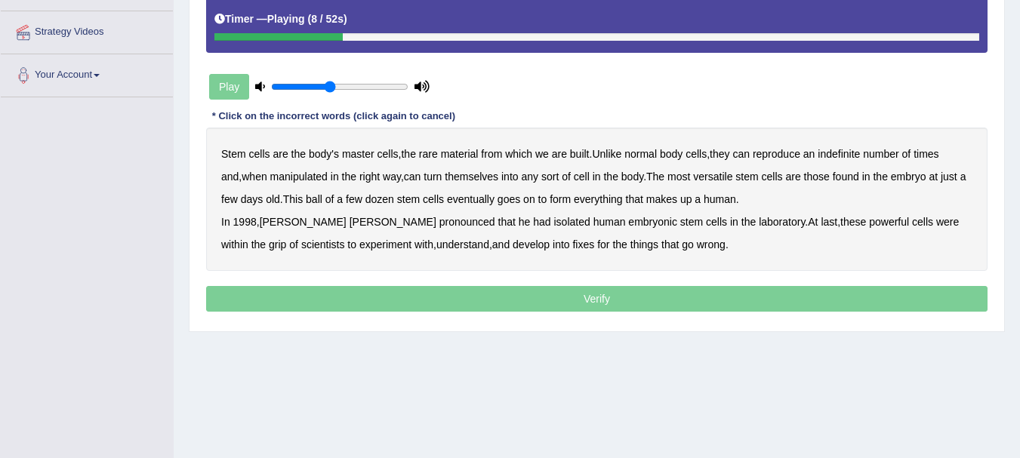
click at [434, 153] on b "rare" at bounding box center [428, 154] width 19 height 12
click at [851, 153] on b "indefinite" at bounding box center [839, 154] width 42 height 12
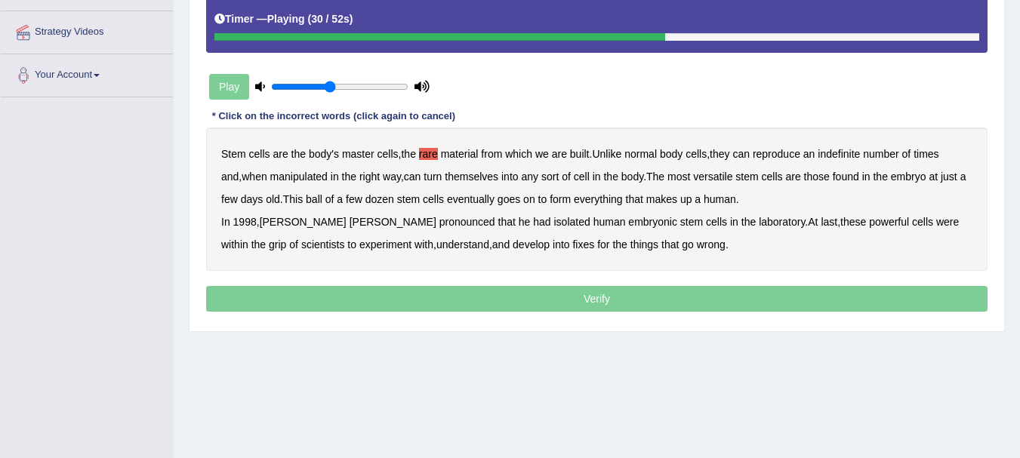
click at [709, 200] on b "human" at bounding box center [720, 199] width 32 height 12
click at [440, 222] on b "pronounced" at bounding box center [468, 222] width 56 height 12
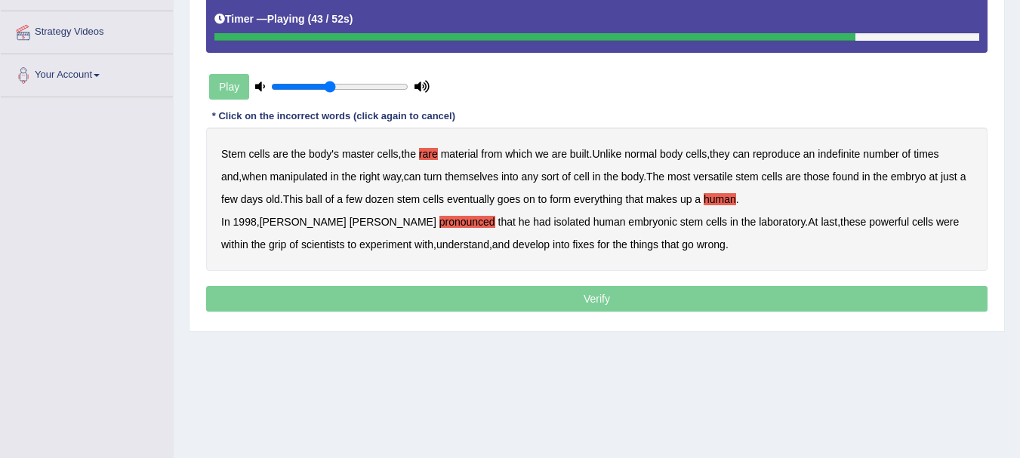
click at [286, 239] on b "grip" at bounding box center [277, 245] width 17 height 12
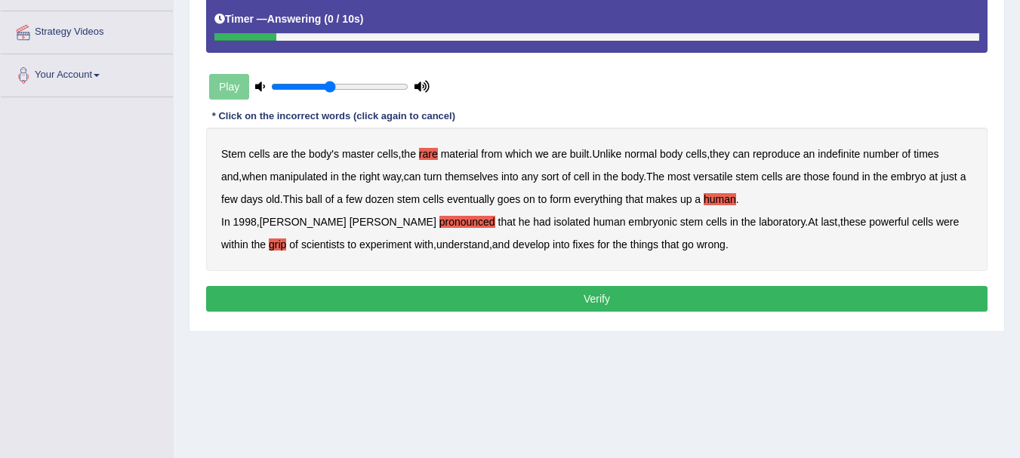
click at [595, 298] on button "Verify" at bounding box center [597, 299] width 782 height 26
